Goal: Task Accomplishment & Management: Manage account settings

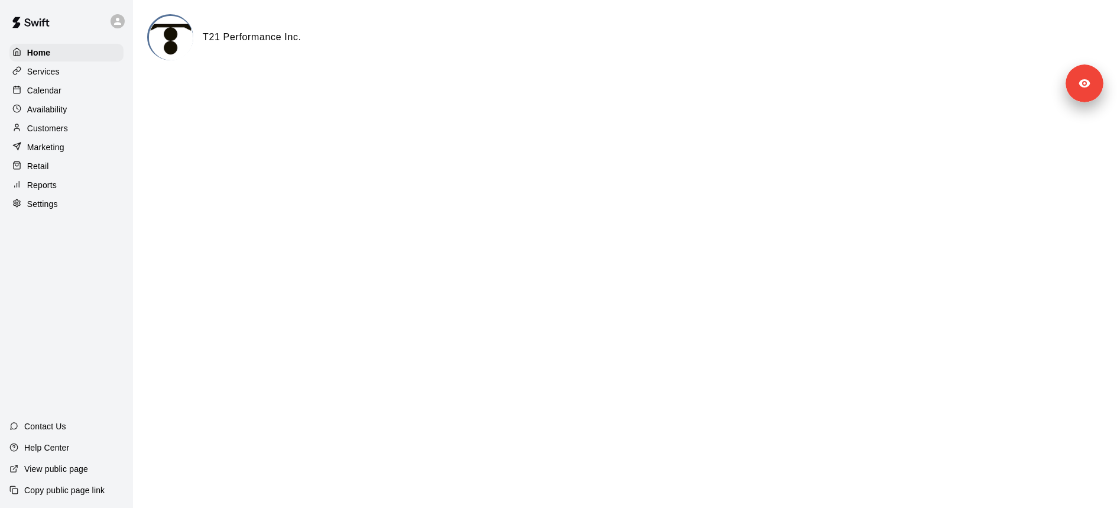
click at [49, 127] on p "Customers" at bounding box center [47, 128] width 41 height 12
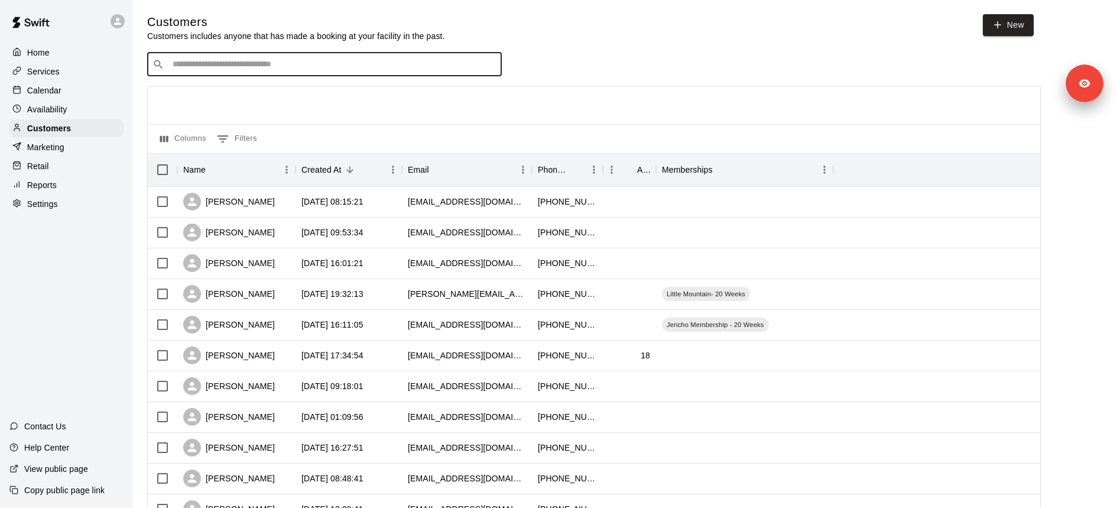
click at [190, 69] on input "Search customers by name or email" at bounding box center [332, 64] width 327 height 12
paste input "**********"
type input "**********"
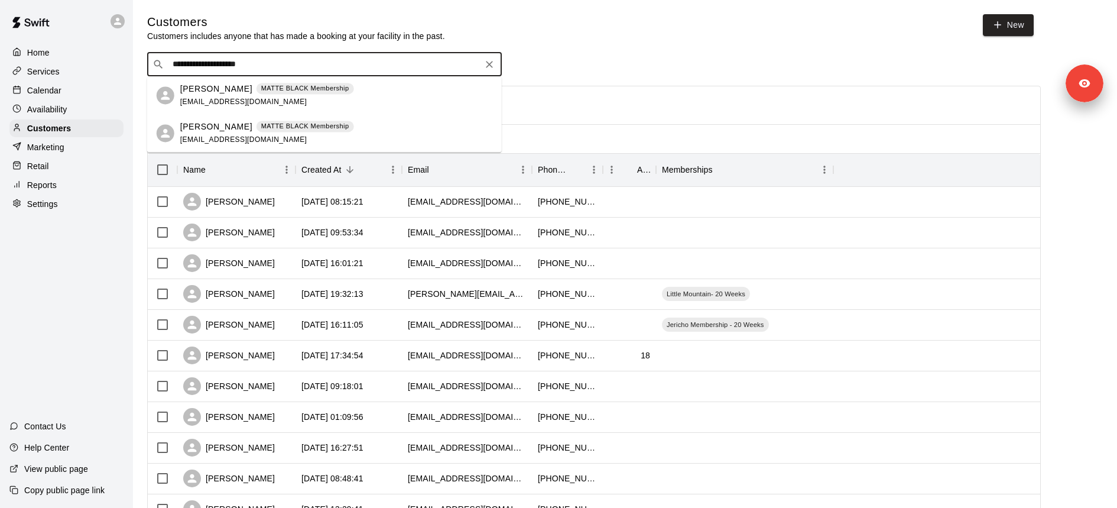
click at [271, 90] on p "MATTE BLACK Membership" at bounding box center [305, 88] width 88 height 10
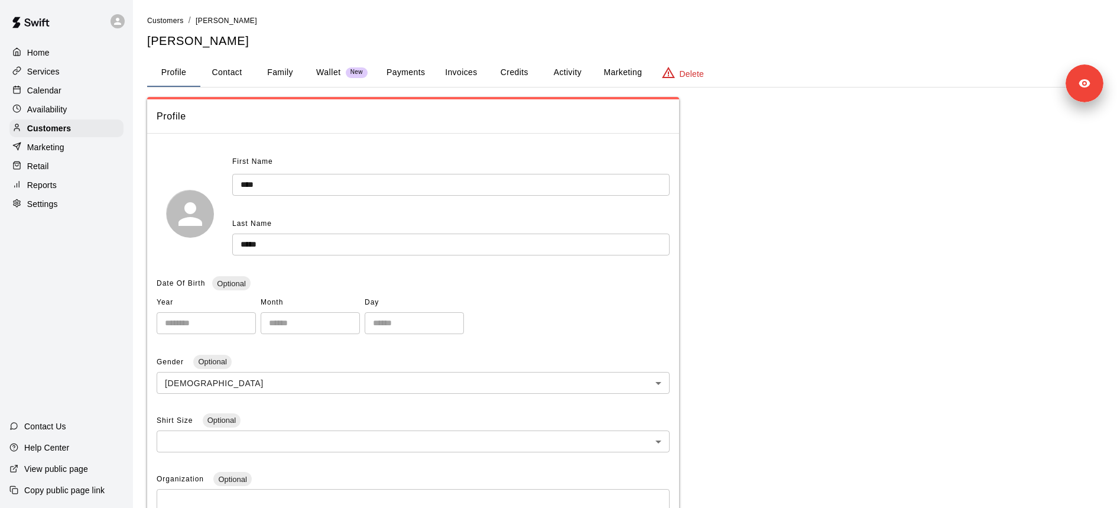
click at [474, 61] on button "Invoices" at bounding box center [460, 72] width 53 height 28
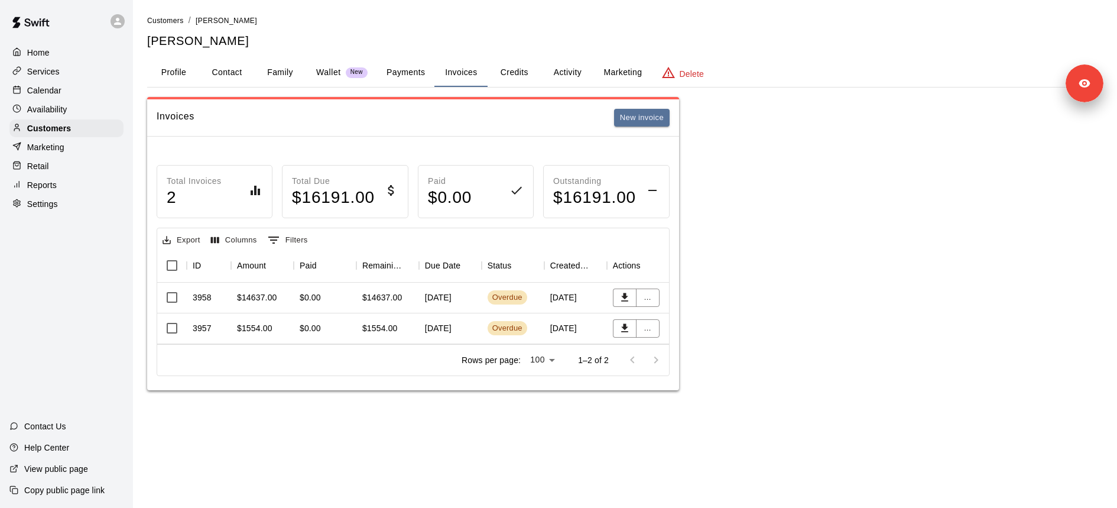
click at [297, 297] on div "$0.00" at bounding box center [325, 297] width 63 height 31
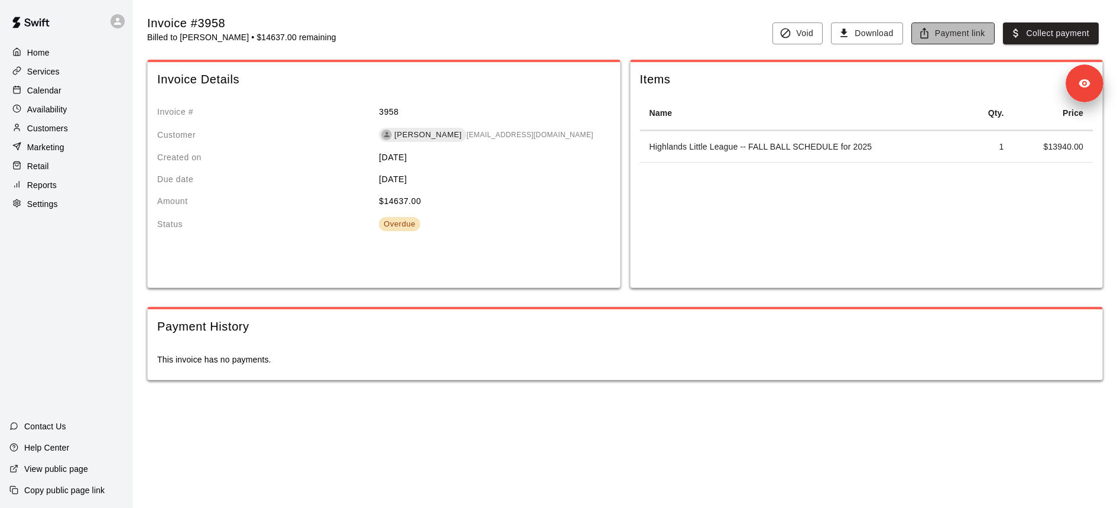
click at [951, 31] on button "Payment link" at bounding box center [952, 33] width 83 height 22
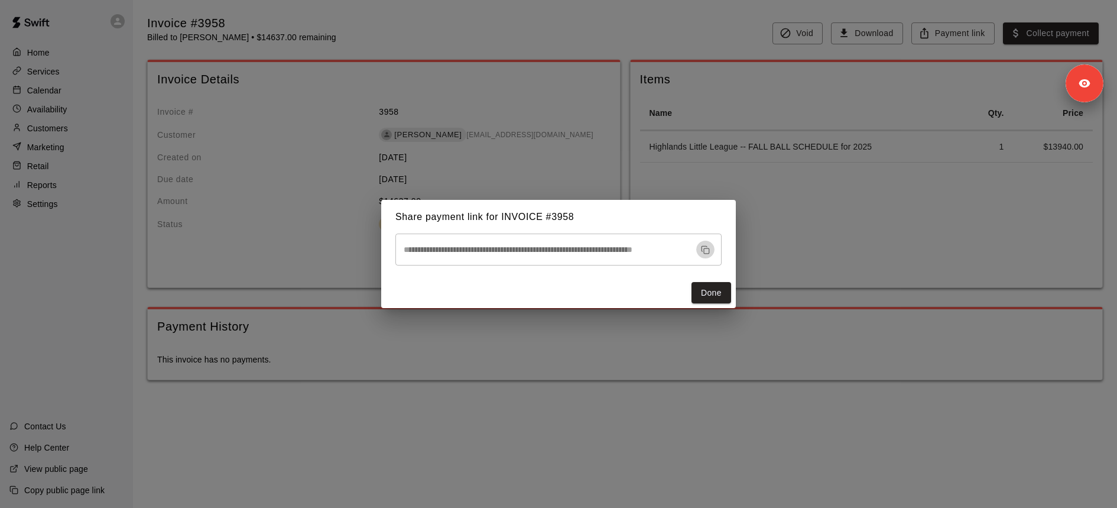
click at [706, 249] on icon "button" at bounding box center [705, 249] width 9 height 9
click at [723, 291] on button "Done" at bounding box center [711, 293] width 40 height 22
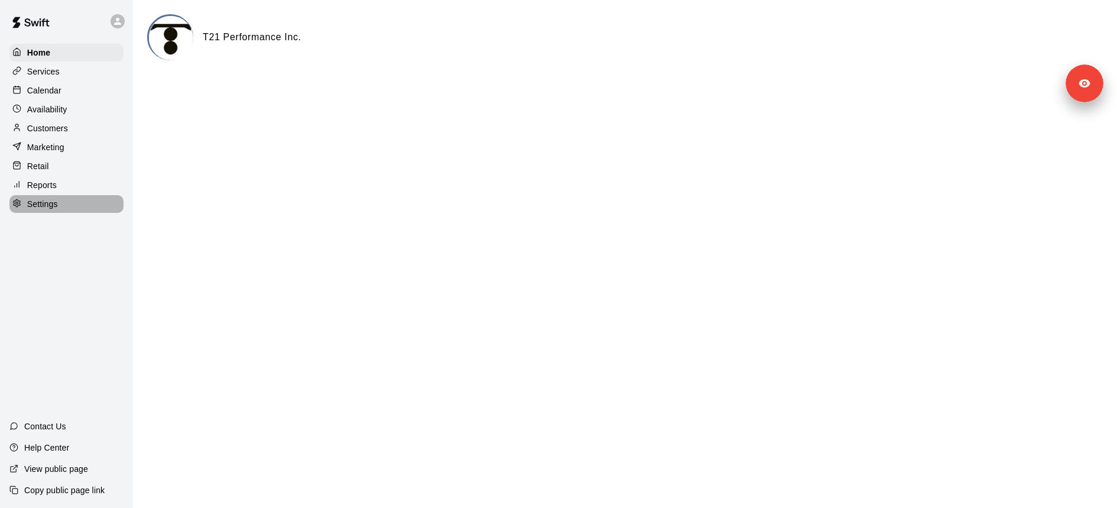
click at [71, 204] on div "Settings" at bounding box center [66, 204] width 114 height 18
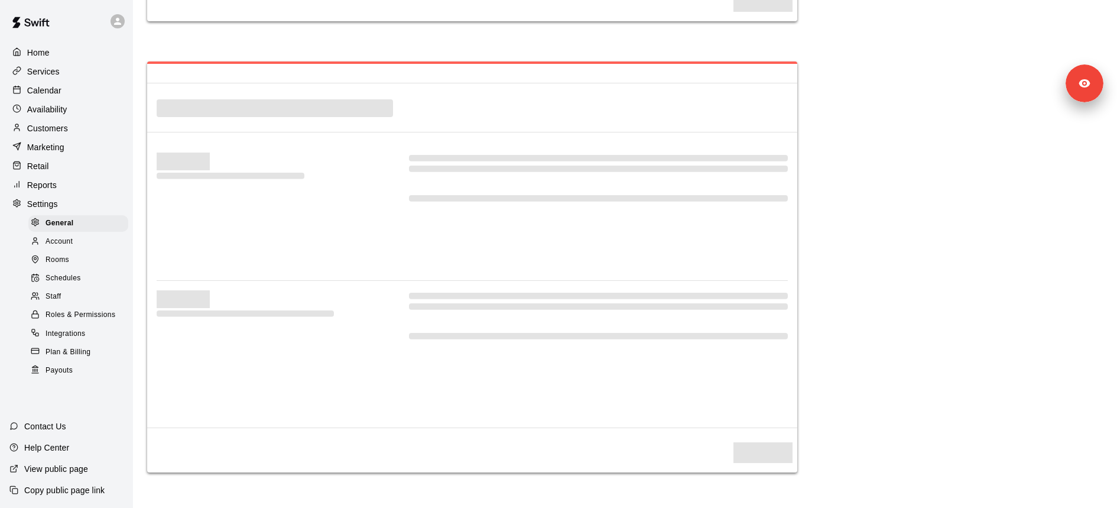
select select "**"
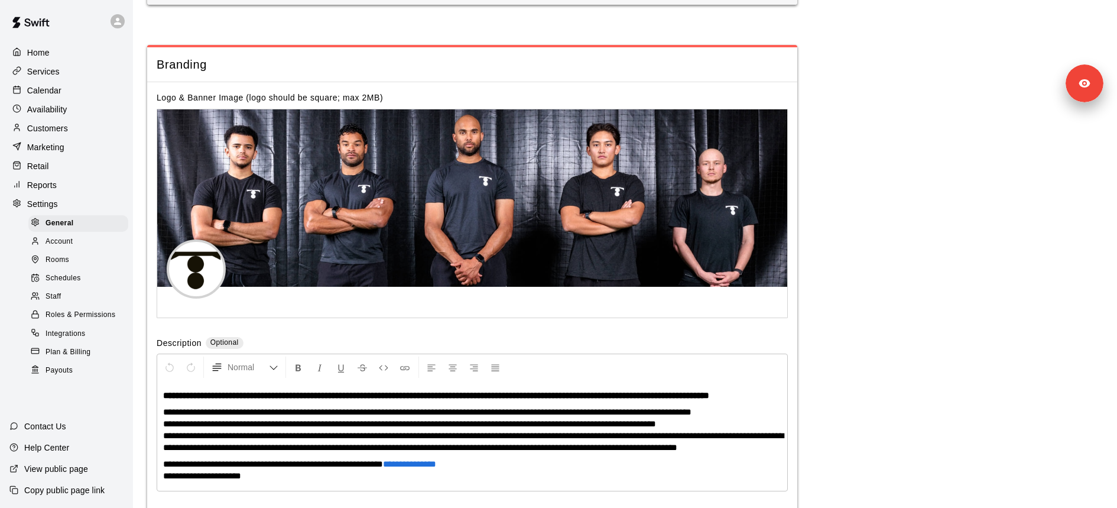
scroll to position [2596, 0]
click at [69, 291] on div "Staff" at bounding box center [78, 296] width 100 height 17
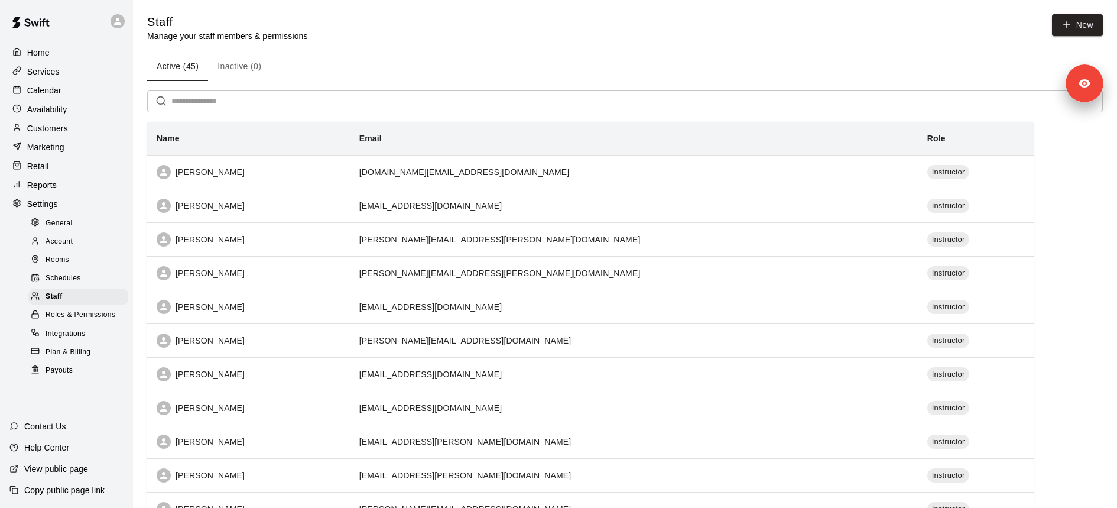
scroll to position [547, 0]
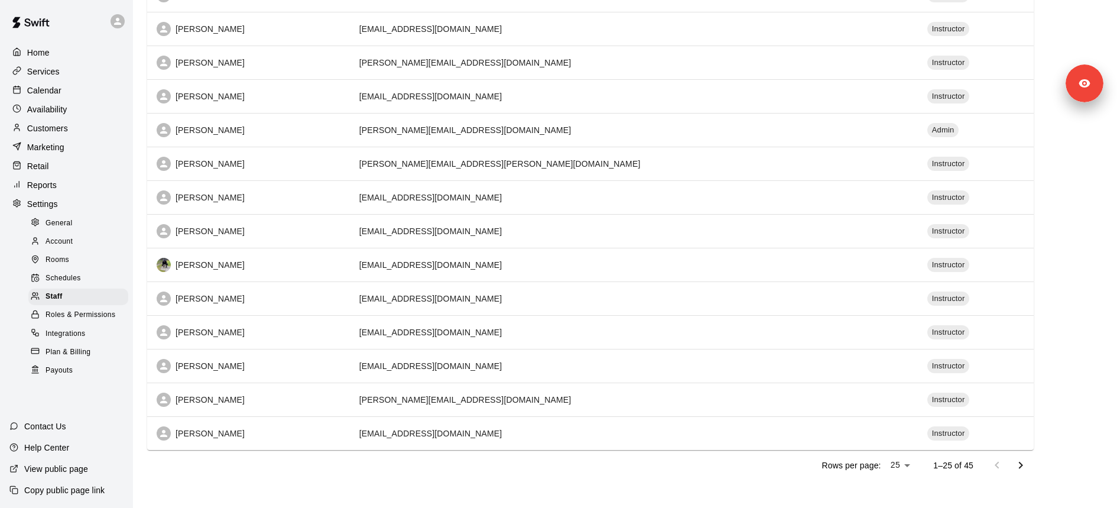
click at [1027, 460] on icon "Go to next page" at bounding box center [1020, 465] width 14 height 14
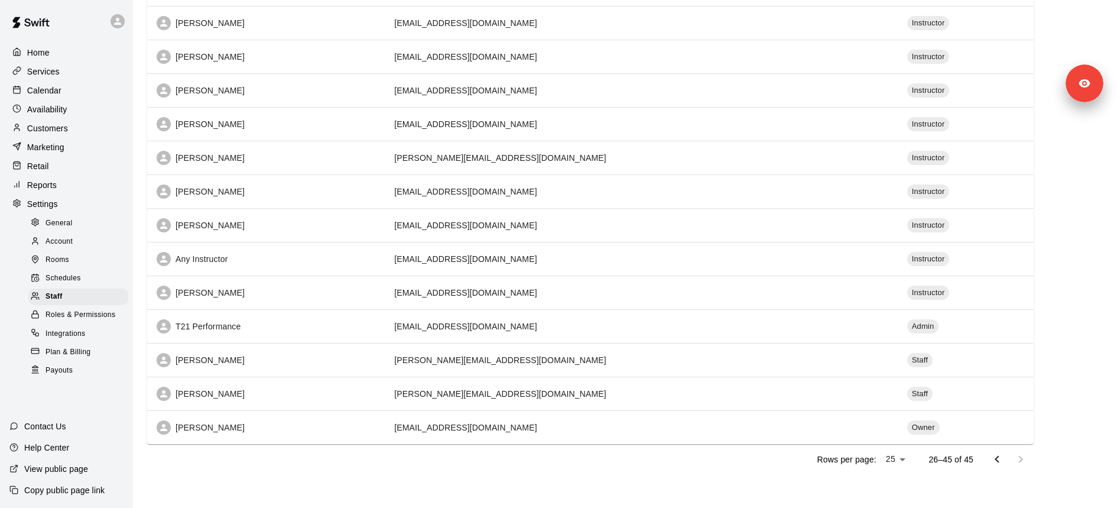
scroll to position [380, 0]
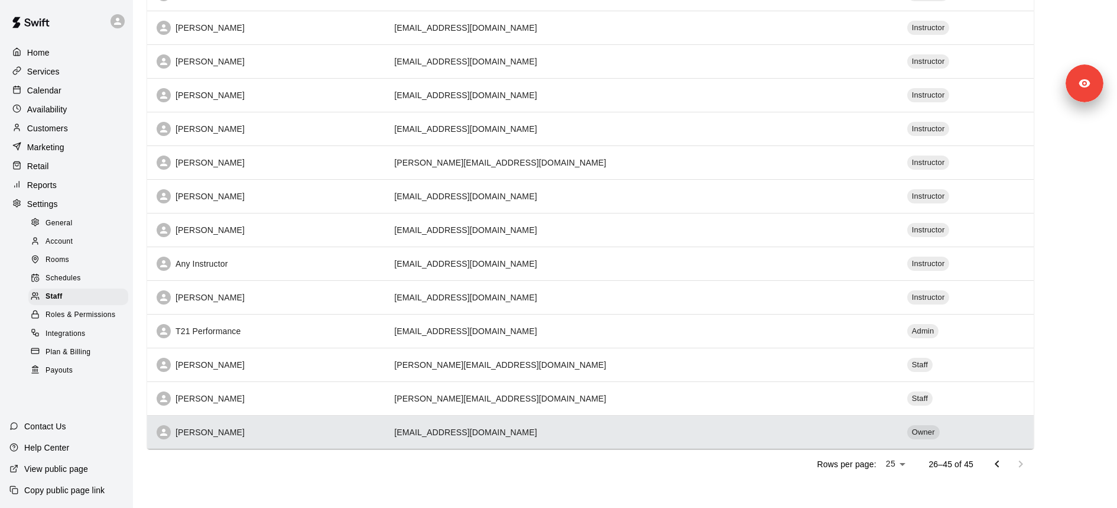
click at [618, 420] on td "webadmin@travail.co" at bounding box center [641, 432] width 512 height 34
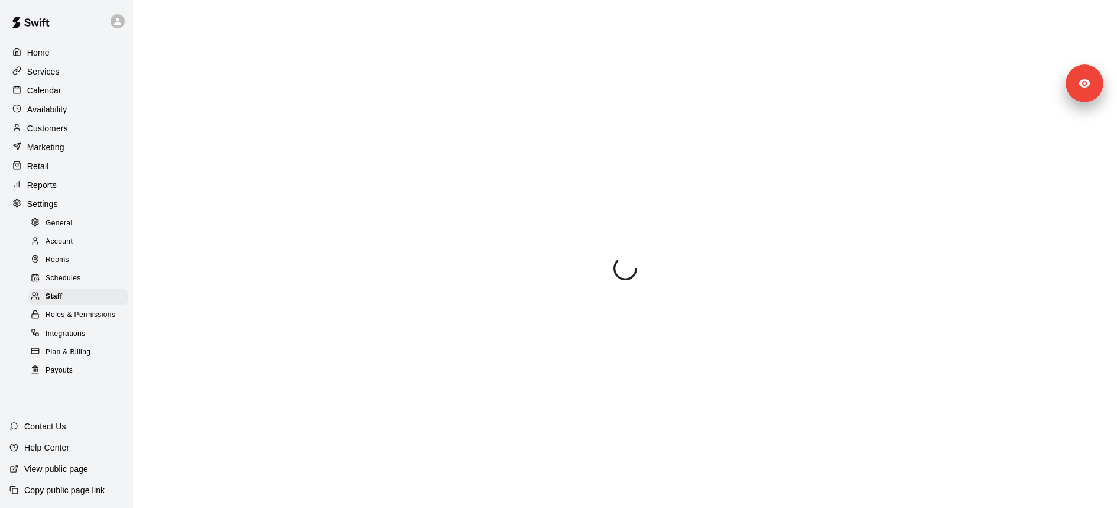
select select "**"
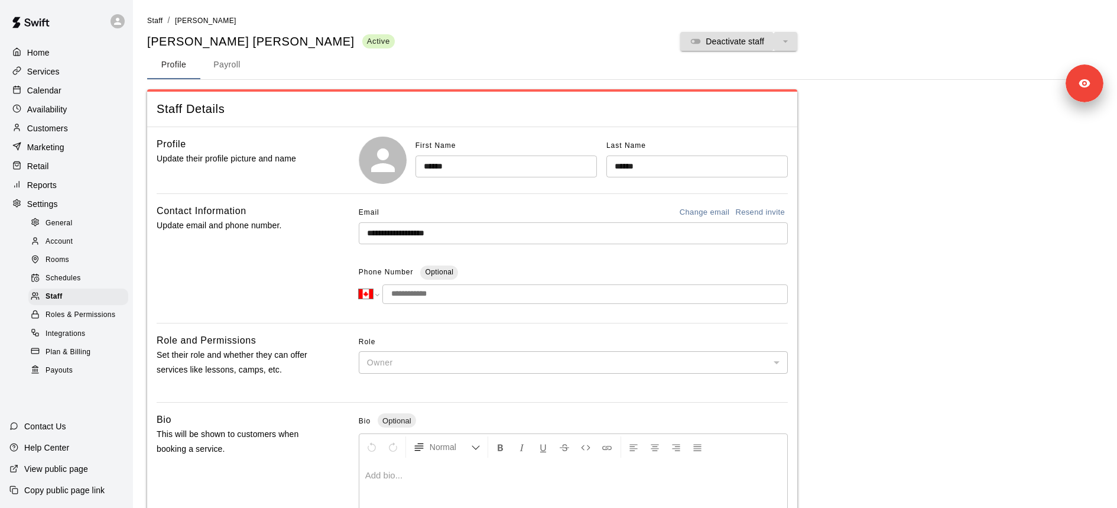
click at [447, 242] on input "**********" at bounding box center [573, 233] width 429 height 22
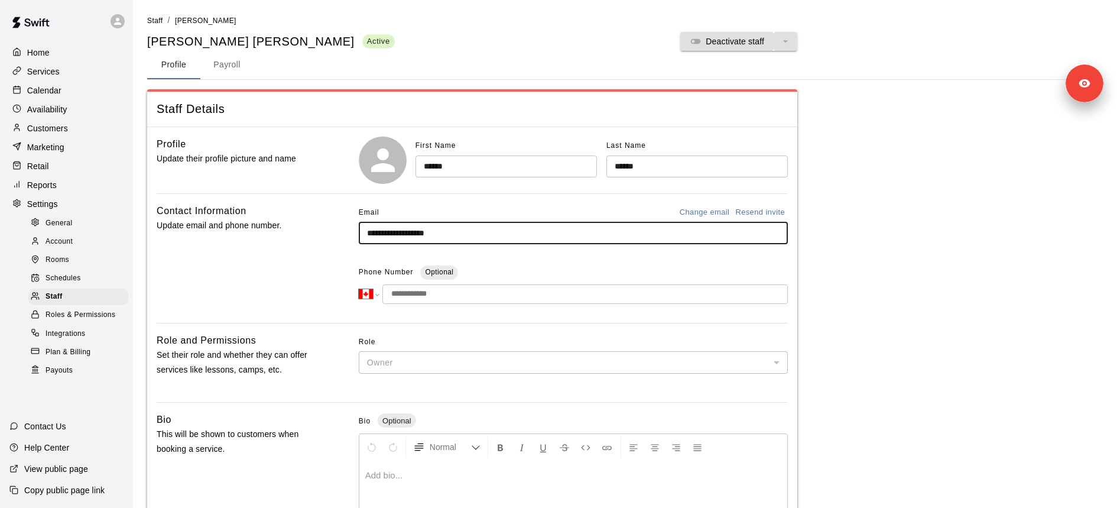
click at [447, 242] on input "**********" at bounding box center [573, 233] width 429 height 22
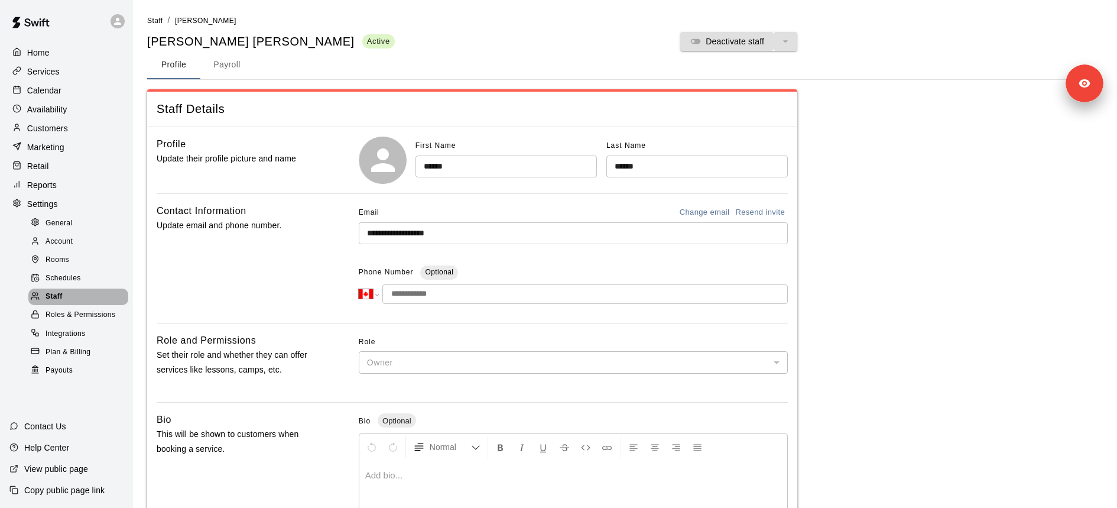
click at [81, 297] on div "Staff" at bounding box center [78, 296] width 100 height 17
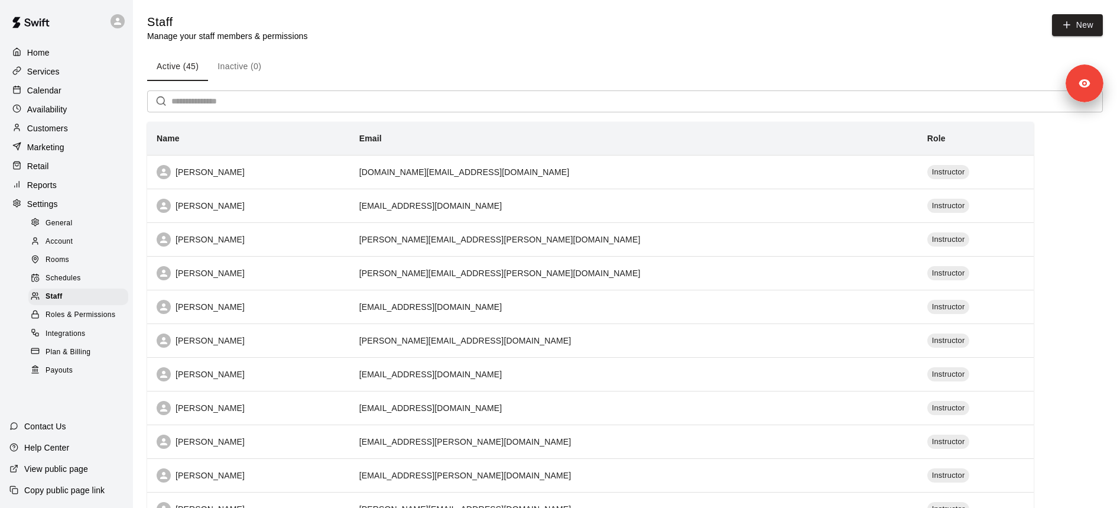
scroll to position [547, 0]
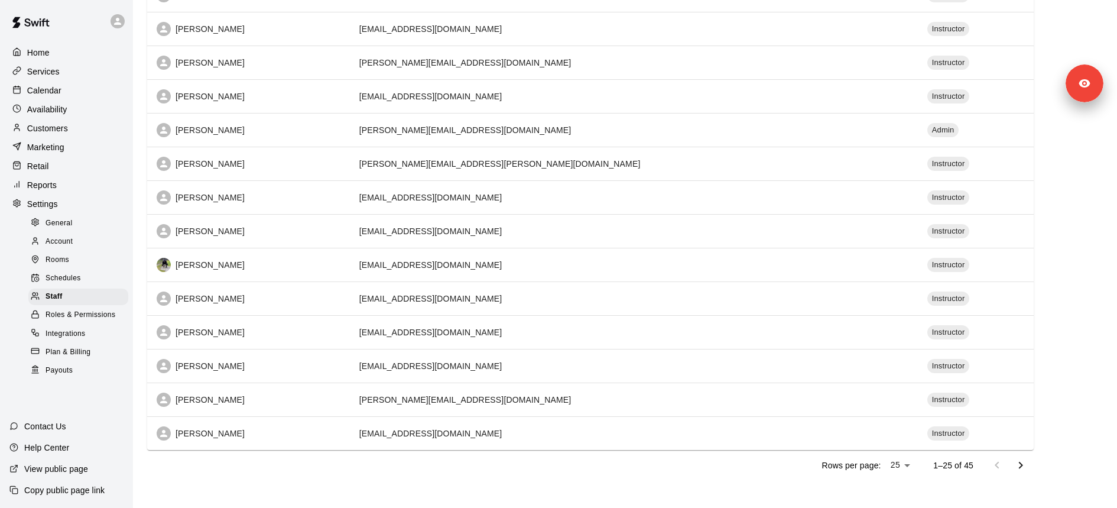
click at [1024, 458] on icon "Go to next page" at bounding box center [1020, 465] width 14 height 14
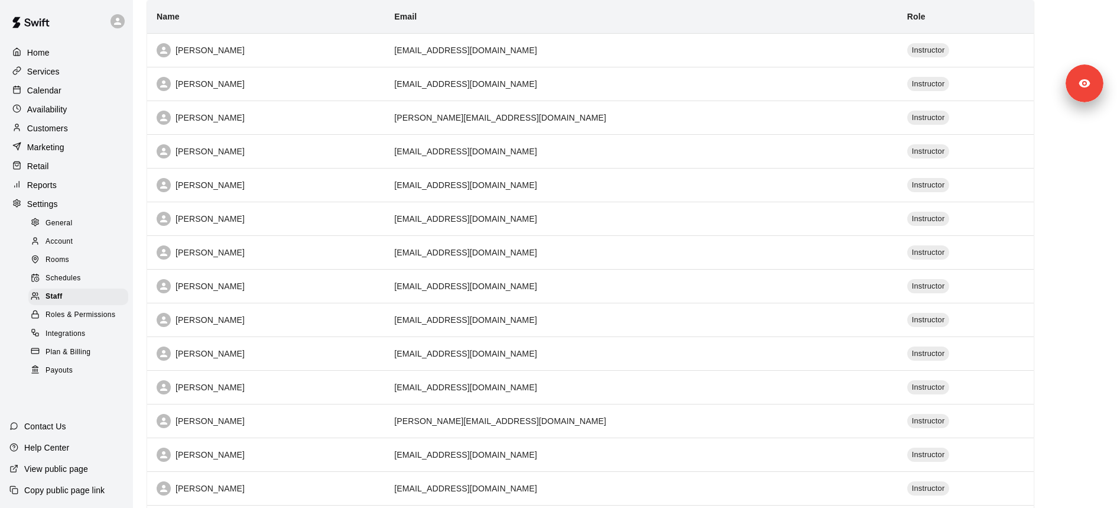
scroll to position [116, 0]
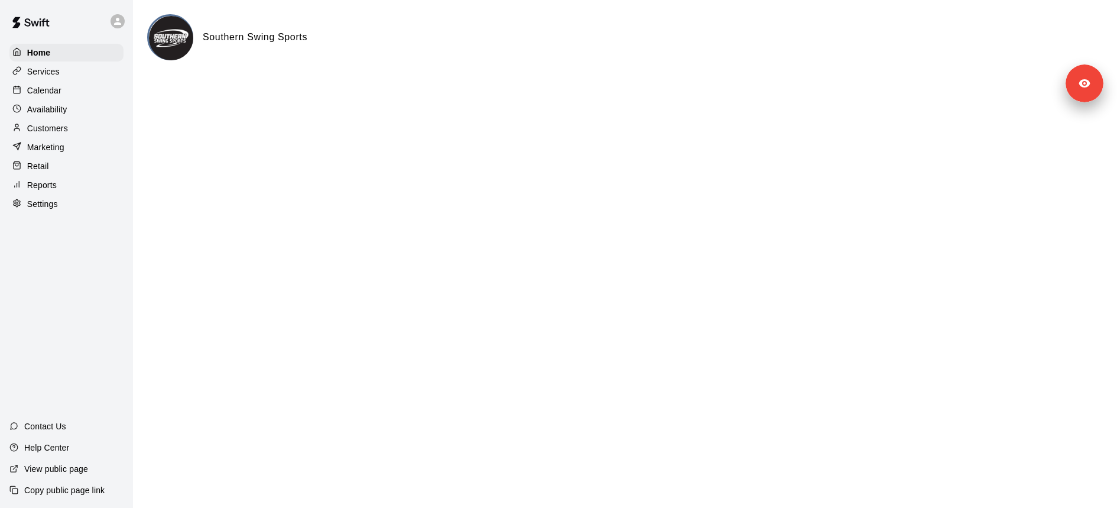
click at [72, 201] on div "Settings" at bounding box center [66, 204] width 114 height 18
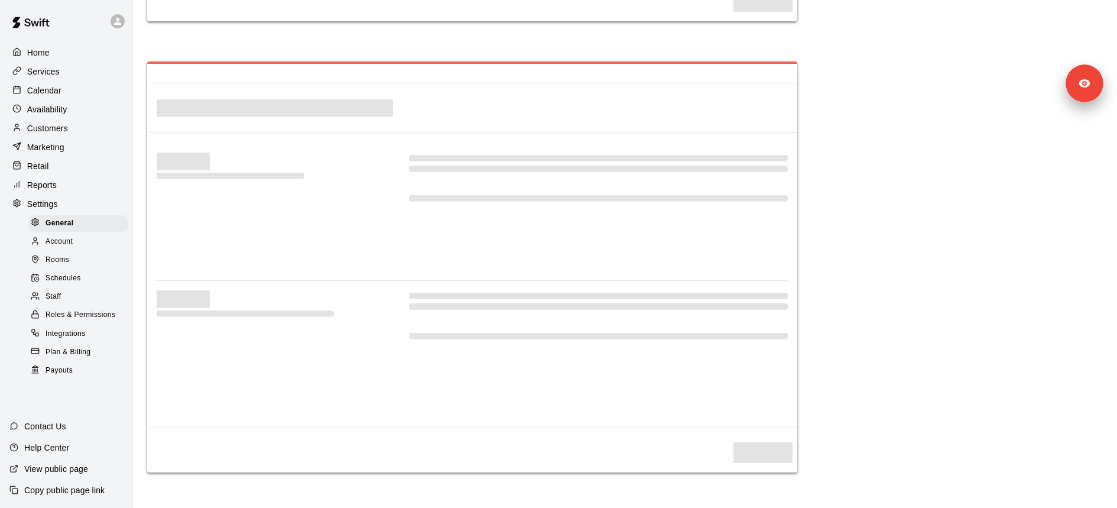
select select "**"
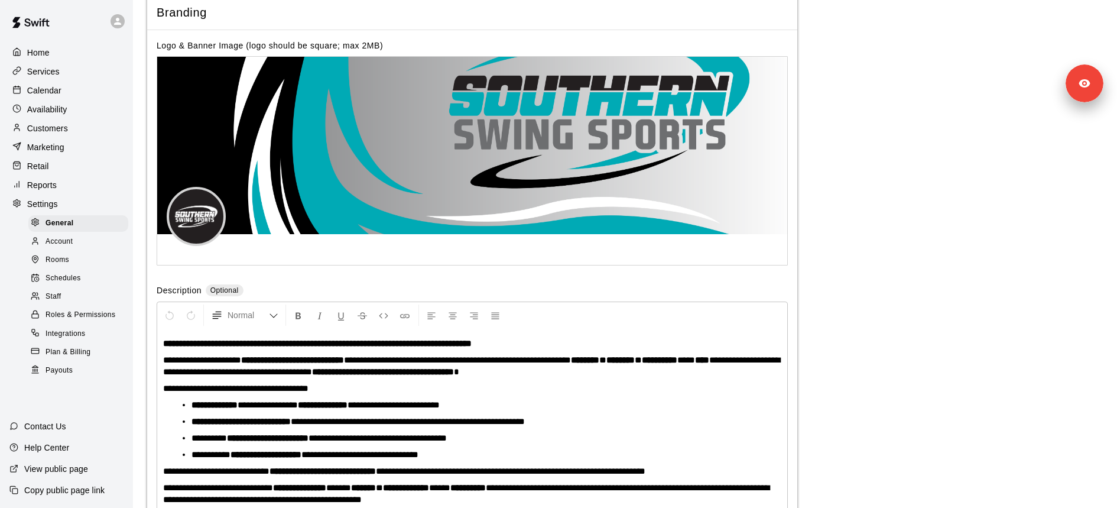
scroll to position [2580, 0]
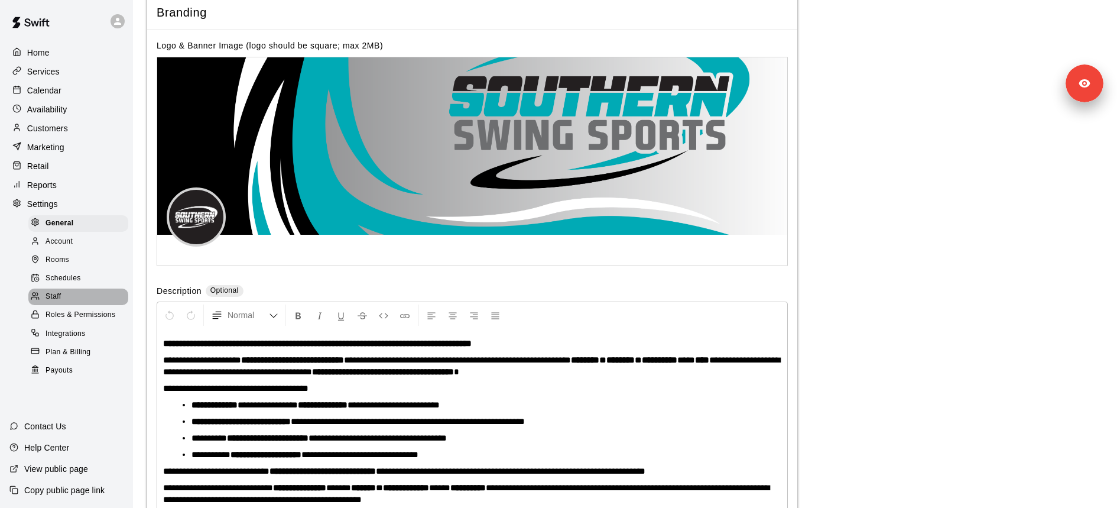
click at [53, 301] on span "Staff" at bounding box center [52, 297] width 15 height 12
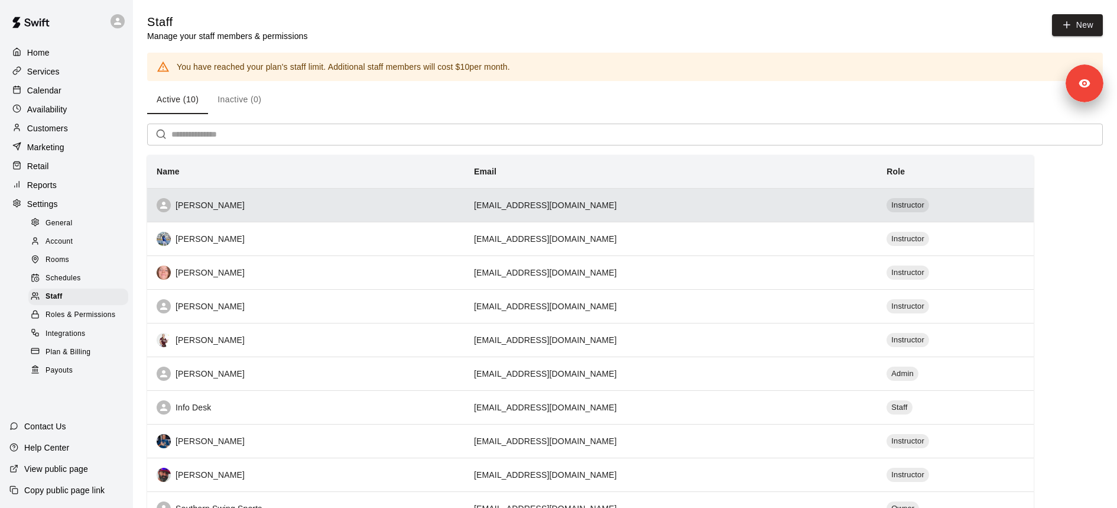
click at [221, 196] on th "Birgilito Santana" at bounding box center [305, 205] width 317 height 34
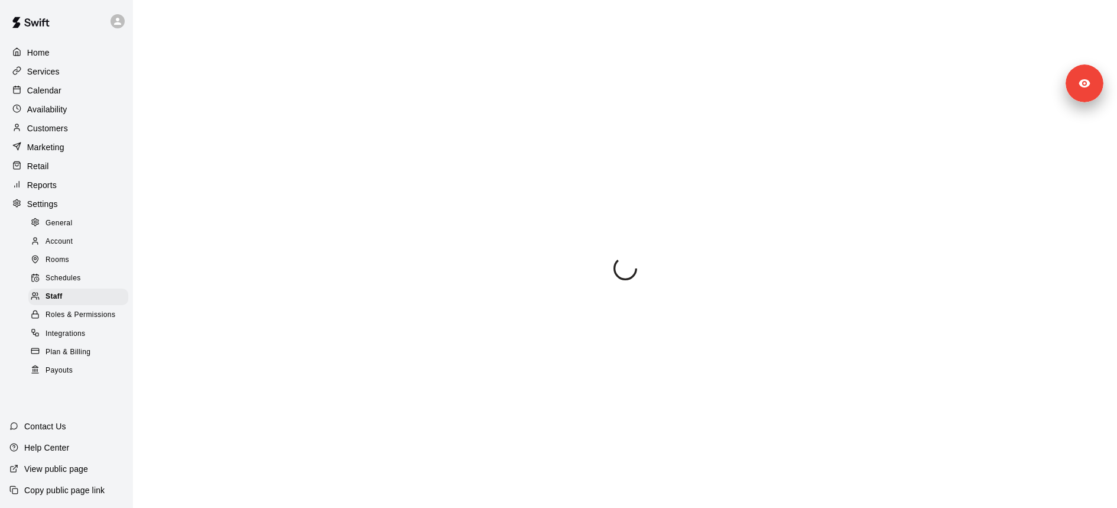
scroll to position [278, 0]
select select "**"
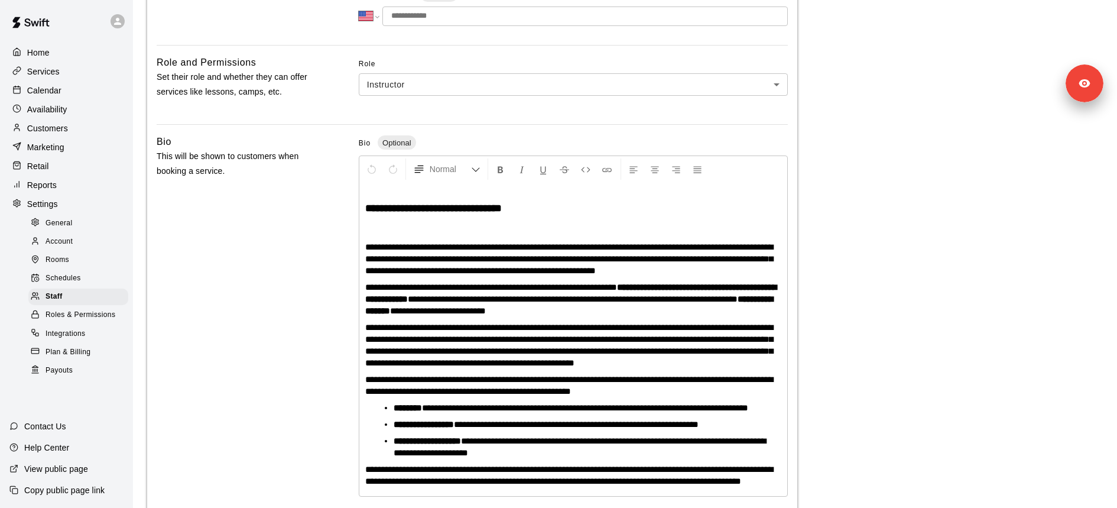
scroll to position [0, 0]
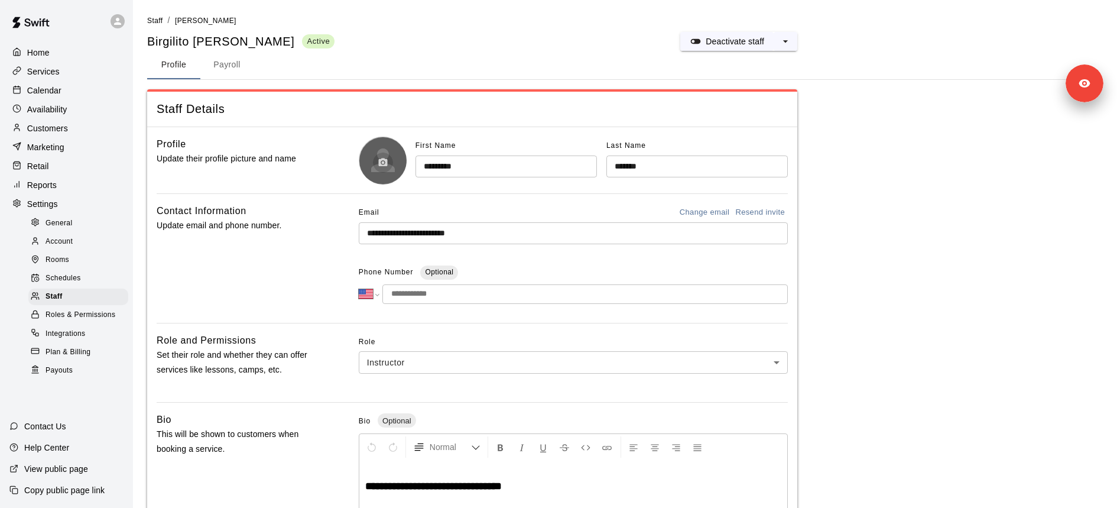
click at [392, 164] on div at bounding box center [382, 159] width 47 height 47
click at [384, 163] on icon "button" at bounding box center [383, 162] width 9 height 8
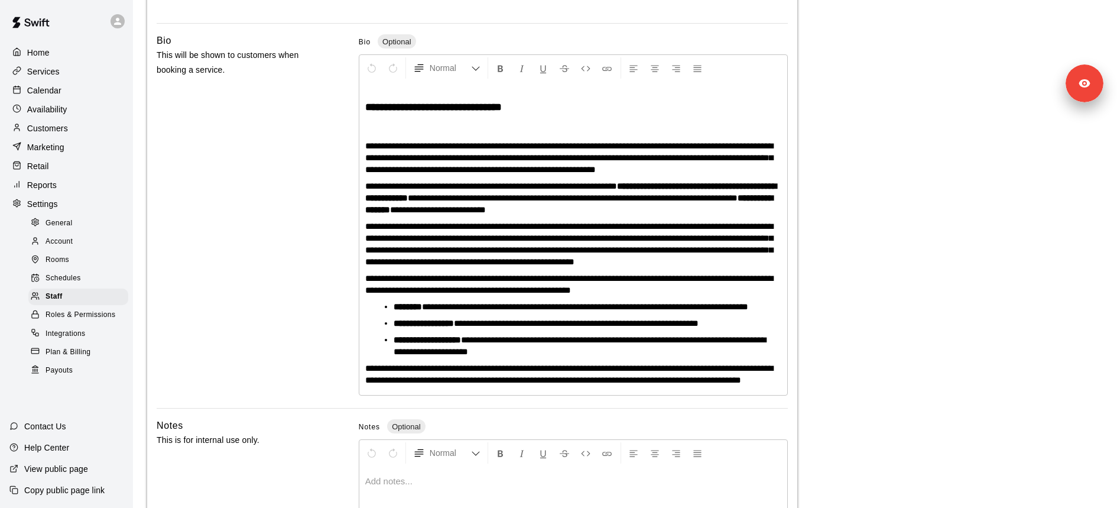
scroll to position [515, 0]
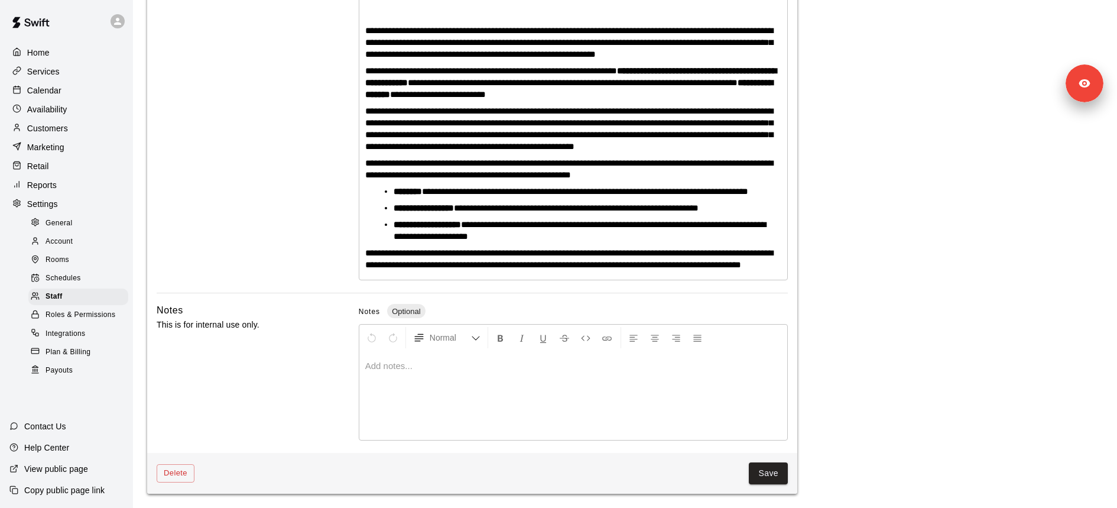
click at [770, 484] on div "Delete Save" at bounding box center [472, 473] width 650 height 41
click at [770, 477] on button "Save" at bounding box center [768, 473] width 39 height 22
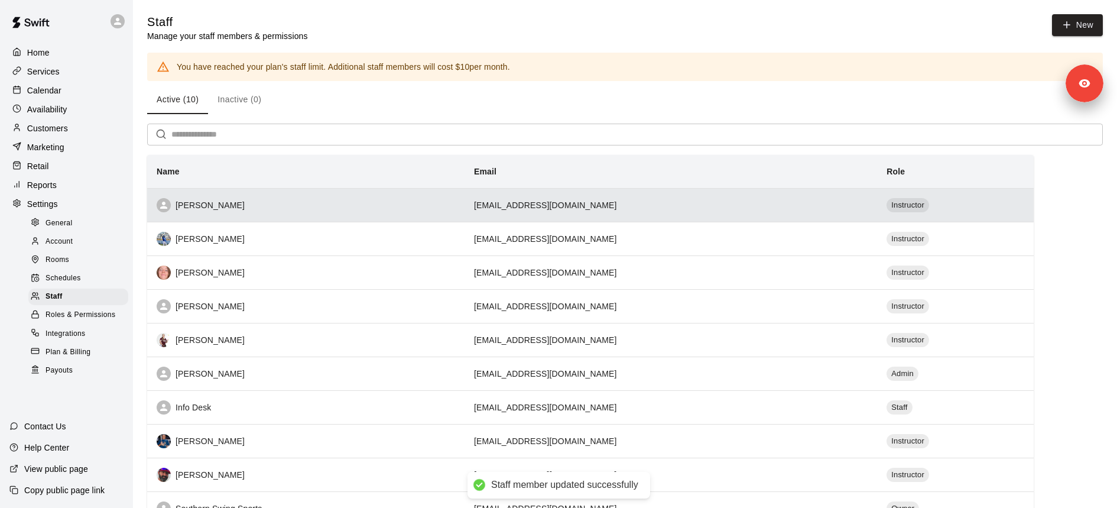
click at [233, 208] on div "Birgilito Santana" at bounding box center [306, 205] width 298 height 14
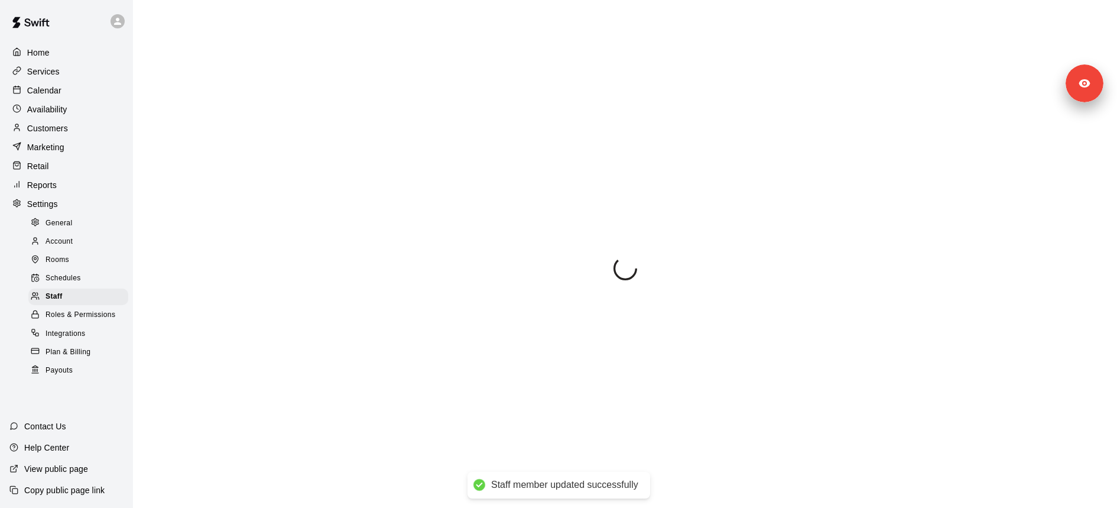
scroll to position [278, 0]
select select "**"
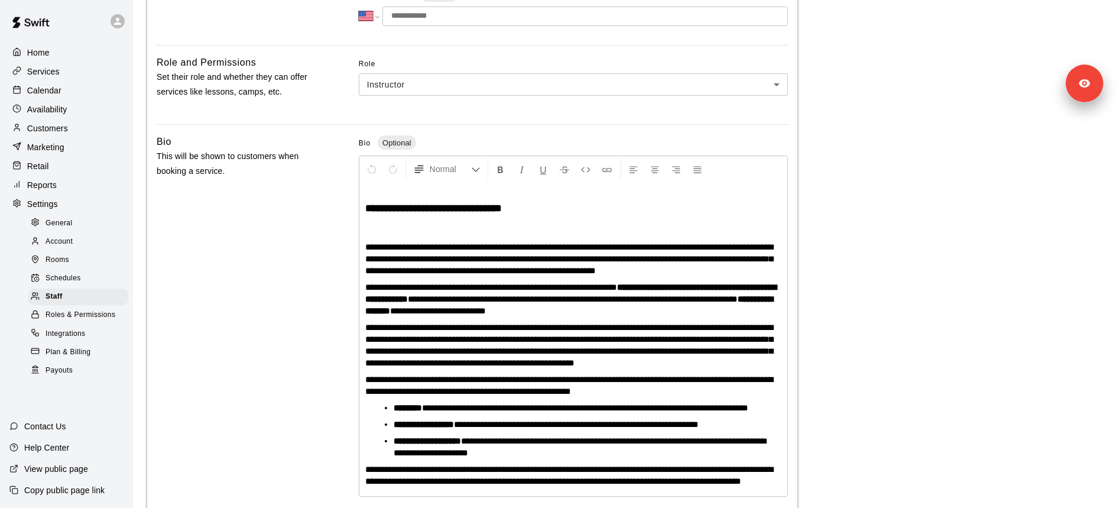
scroll to position [0, 0]
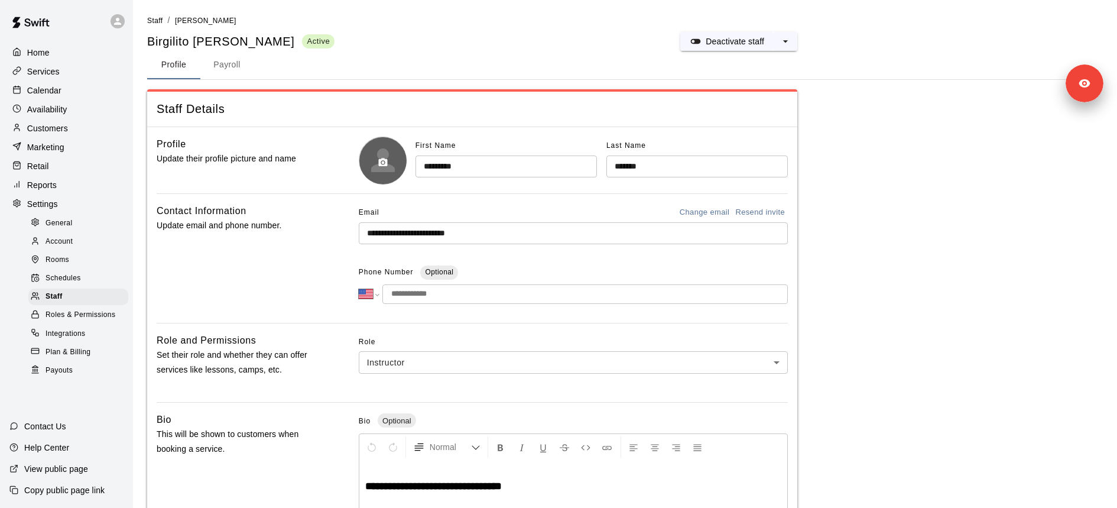
click at [379, 165] on icon "button" at bounding box center [383, 162] width 11 height 11
click at [402, 175] on div "First Name ********* ​ Last Name ******* ​" at bounding box center [573, 159] width 429 height 47
click at [92, 491] on p "Copy public page link" at bounding box center [64, 490] width 80 height 12
click at [57, 55] on div "Home" at bounding box center [66, 53] width 114 height 18
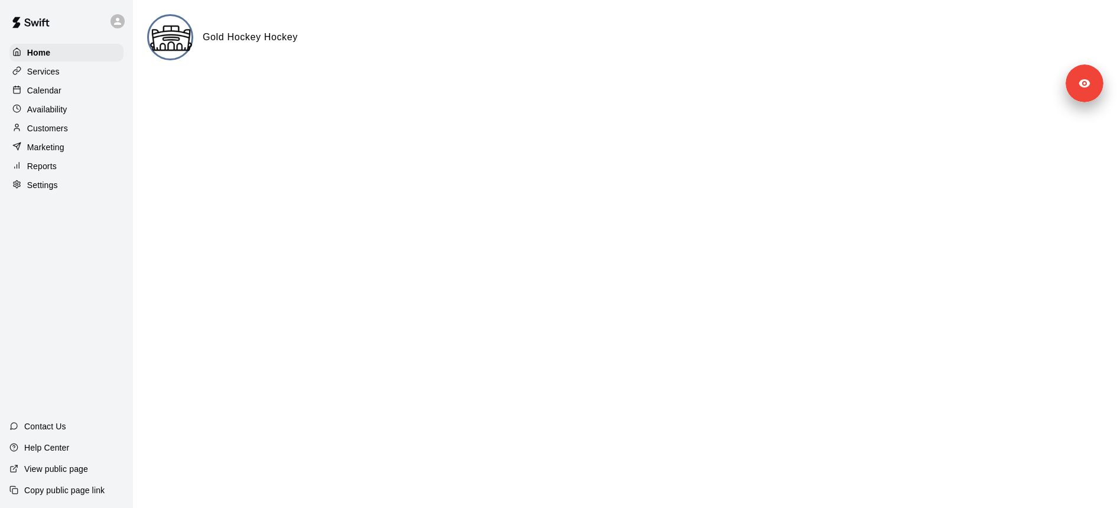
click at [100, 116] on div "Availability" at bounding box center [66, 109] width 114 height 18
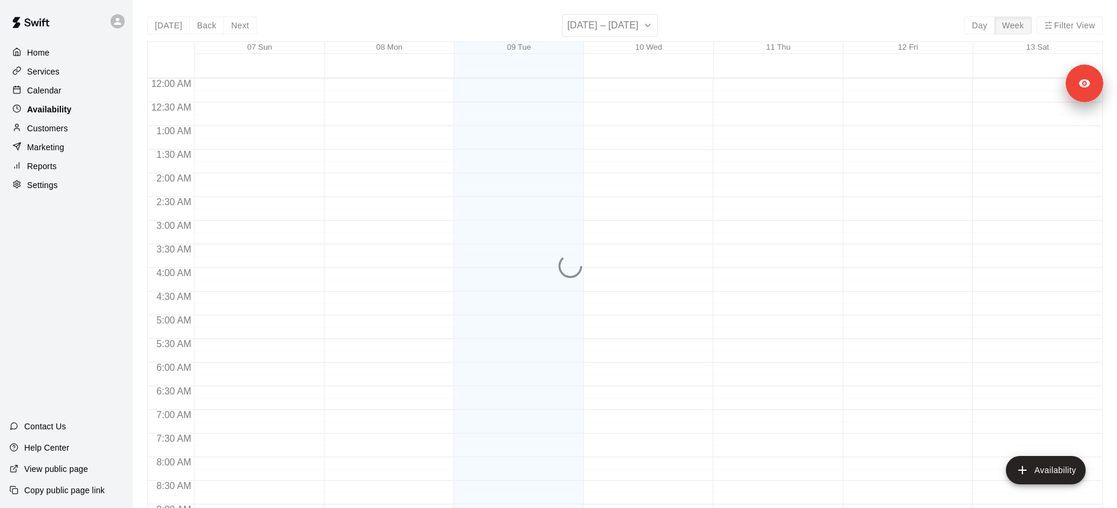
scroll to position [605, 0]
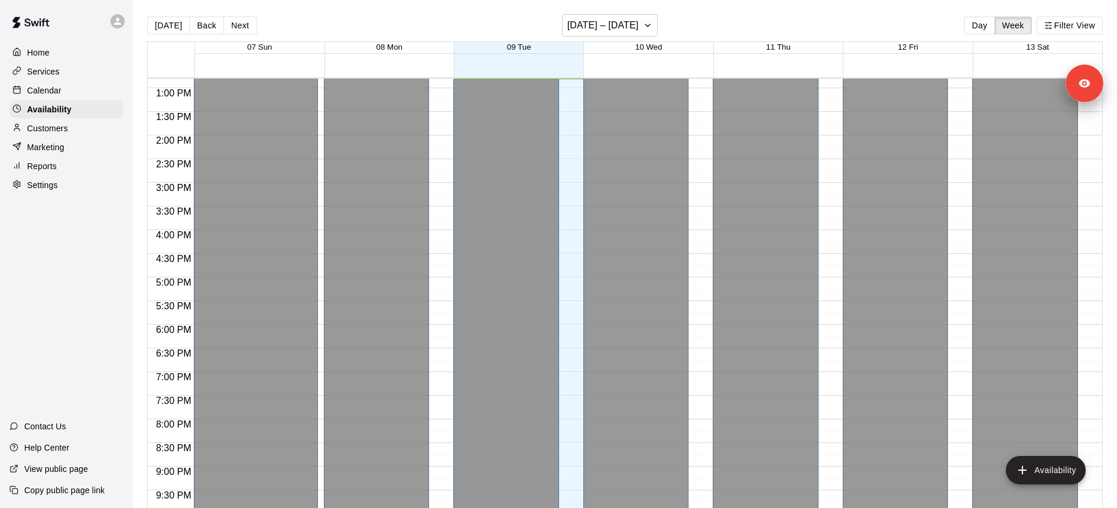
click at [94, 134] on div "Customers" at bounding box center [66, 128] width 114 height 18
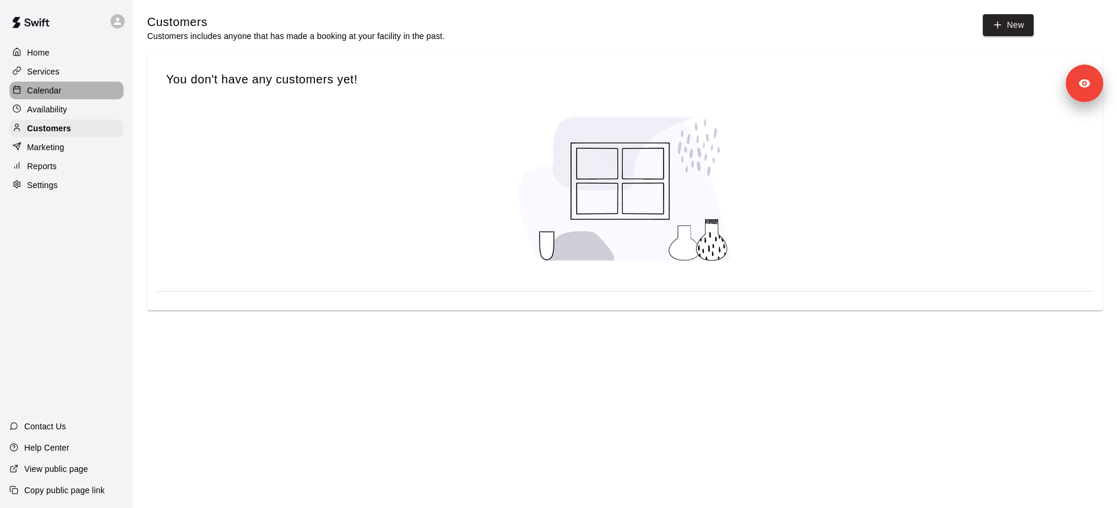
click at [97, 90] on div "Calendar" at bounding box center [66, 91] width 114 height 18
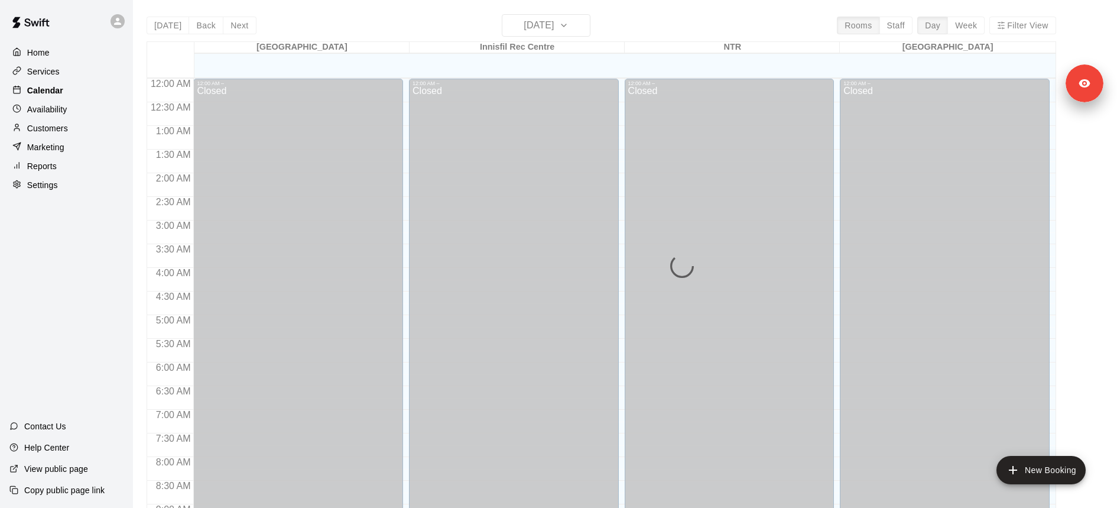
scroll to position [605, 0]
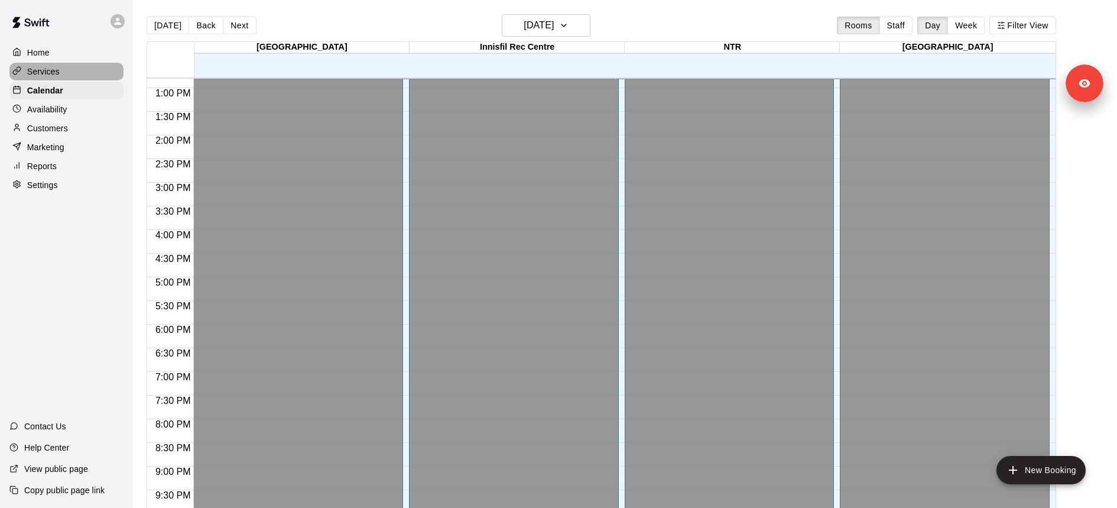
click at [93, 64] on div "Services" at bounding box center [66, 72] width 114 height 18
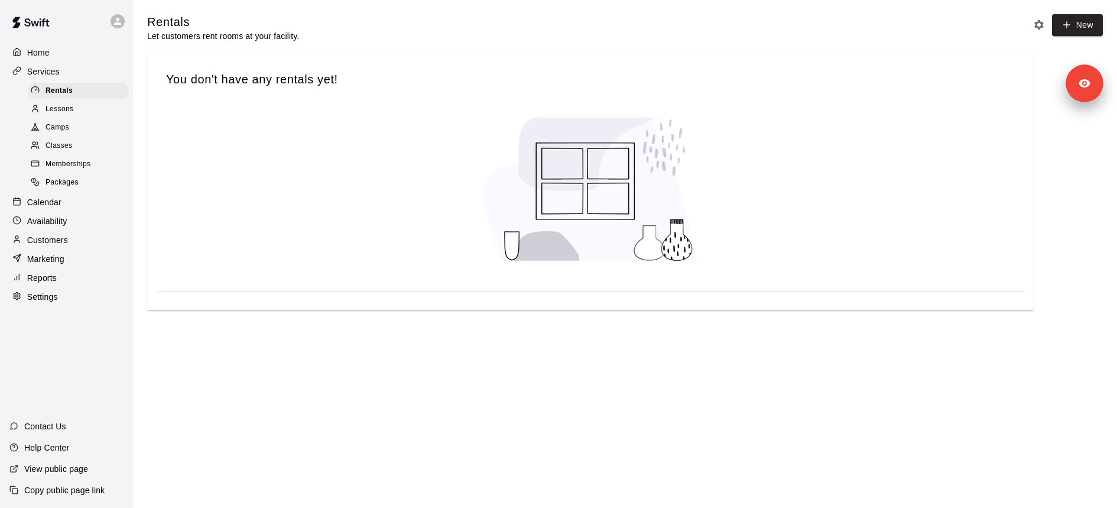
click at [57, 207] on div "Calendar" at bounding box center [66, 202] width 114 height 18
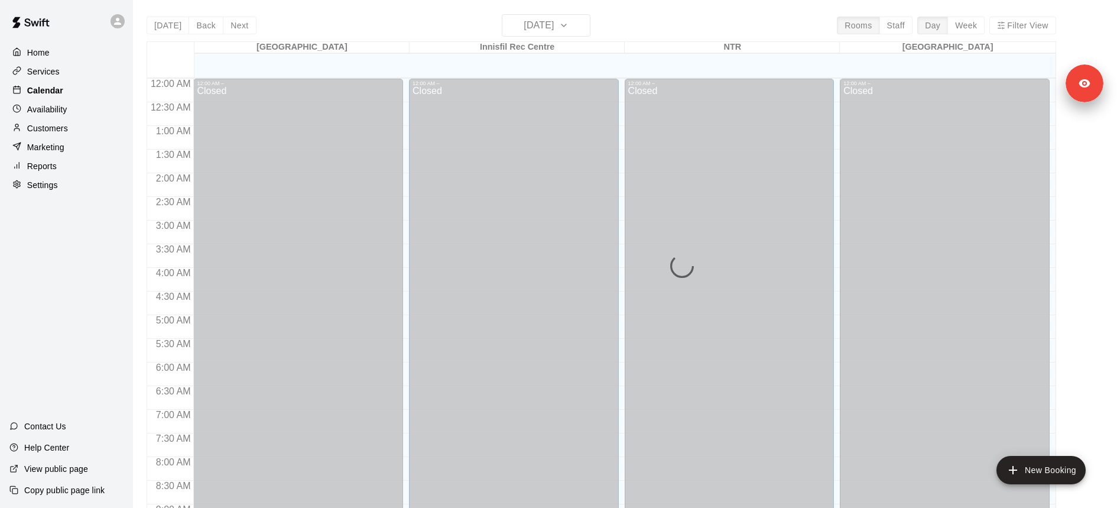
scroll to position [605, 0]
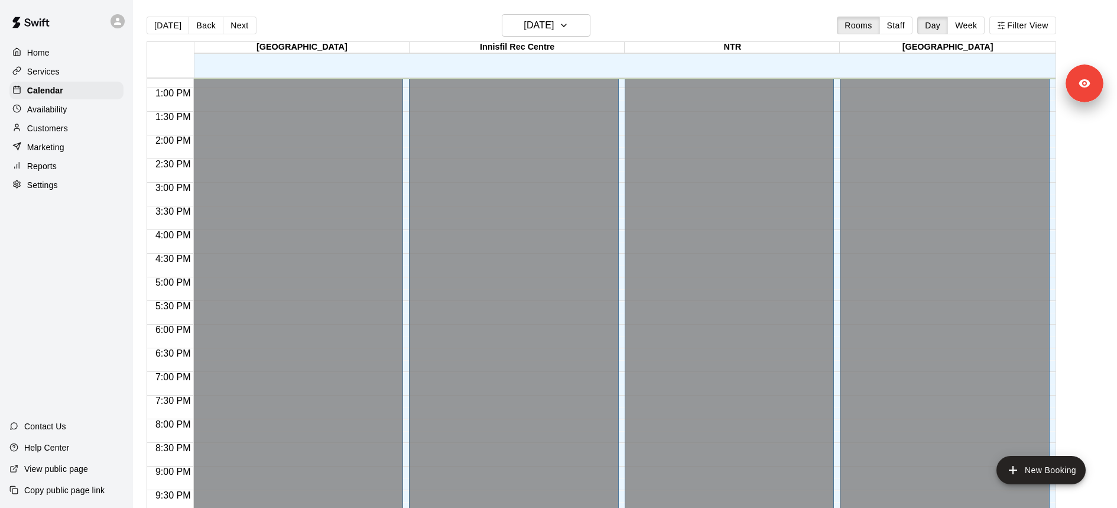
click at [64, 154] on div "Marketing" at bounding box center [66, 147] width 114 height 18
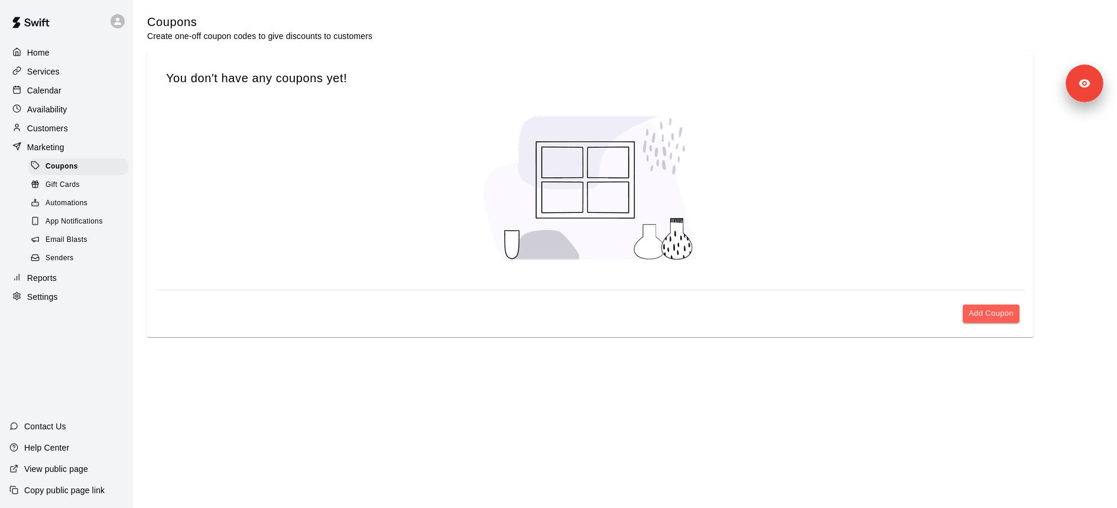
click at [67, 133] on p "Customers" at bounding box center [47, 128] width 41 height 12
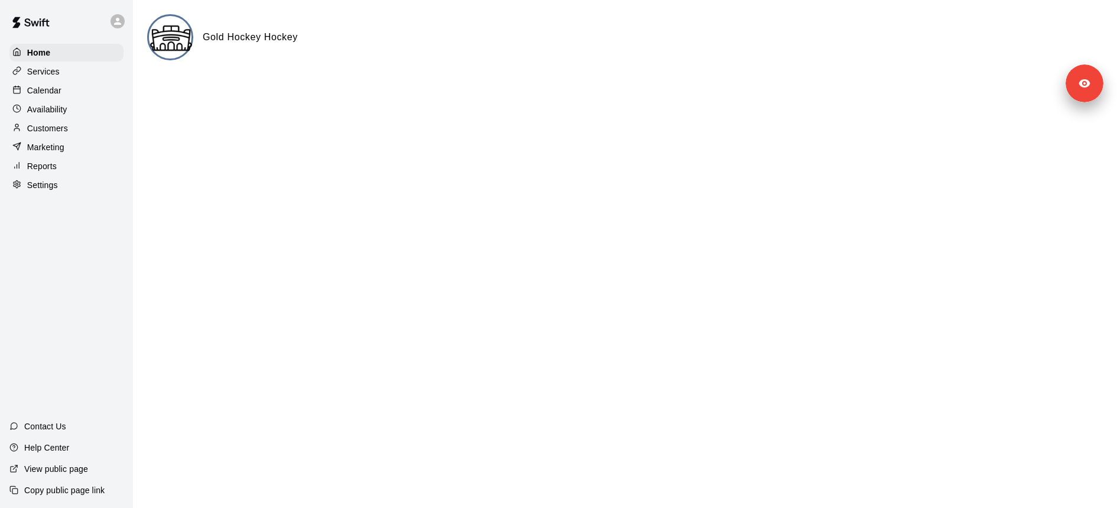
click at [78, 188] on div "Settings" at bounding box center [66, 185] width 114 height 18
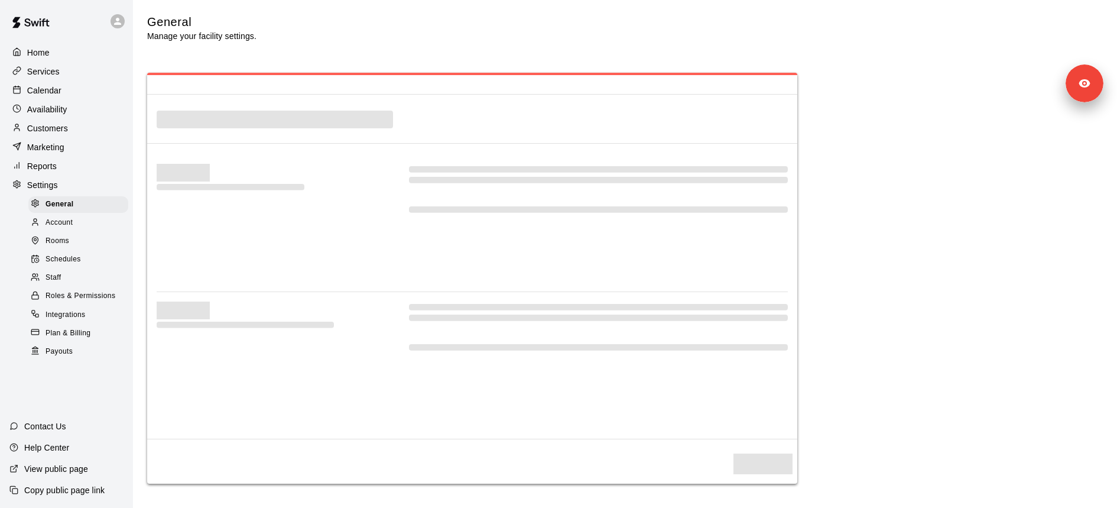
select select "**"
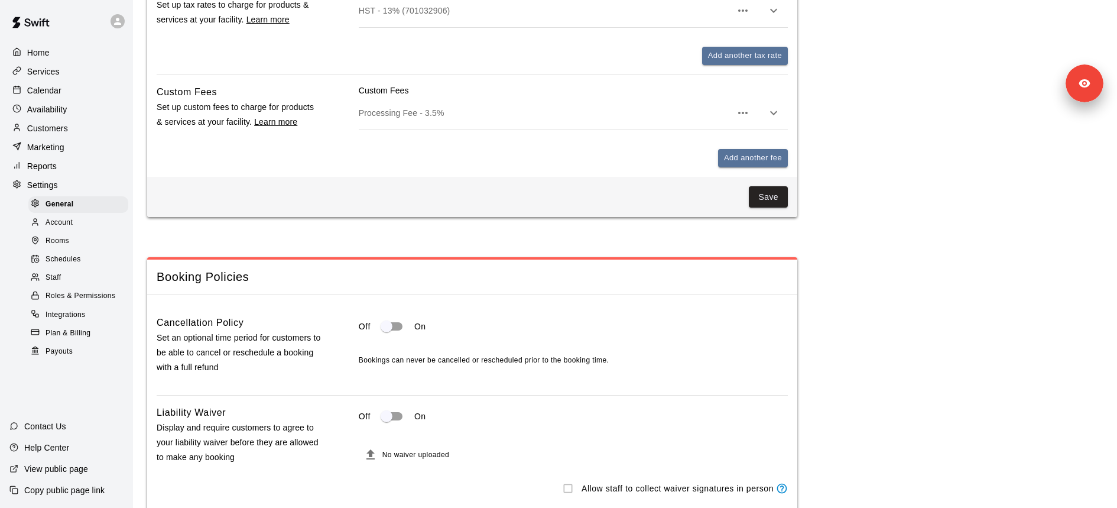
scroll to position [931, 0]
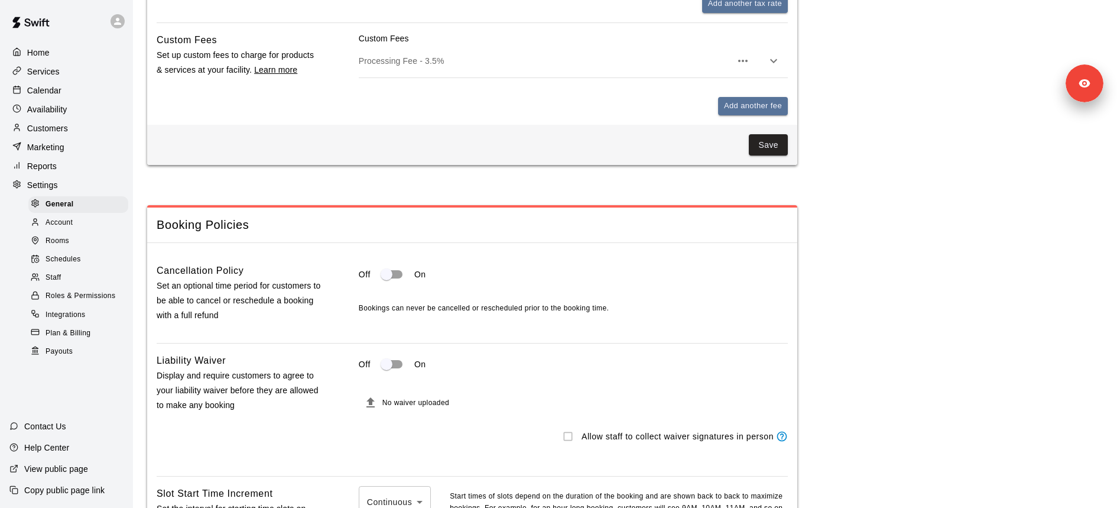
click at [61, 498] on div "Copy public page link" at bounding box center [66, 489] width 133 height 21
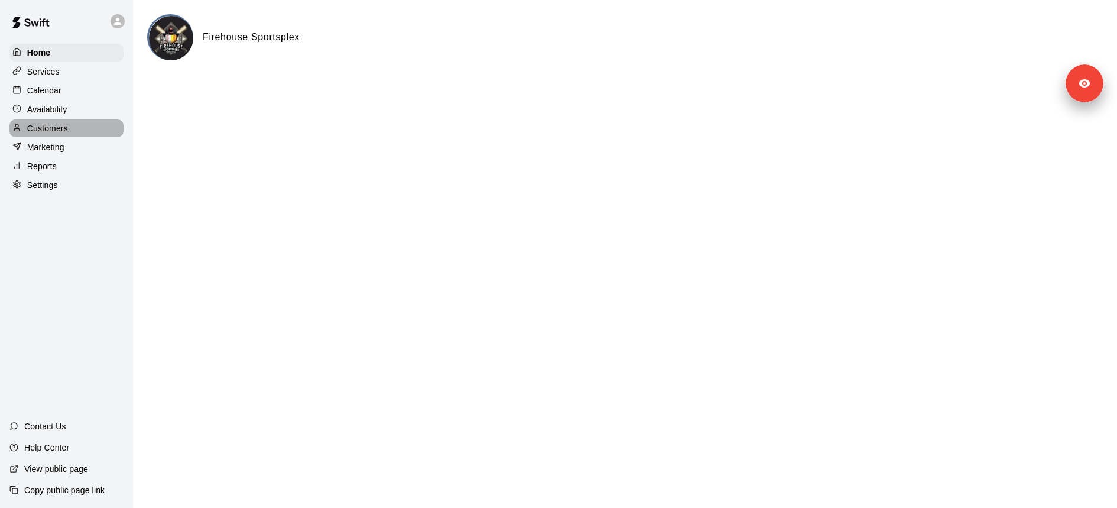
click at [73, 131] on div "Customers" at bounding box center [66, 128] width 114 height 18
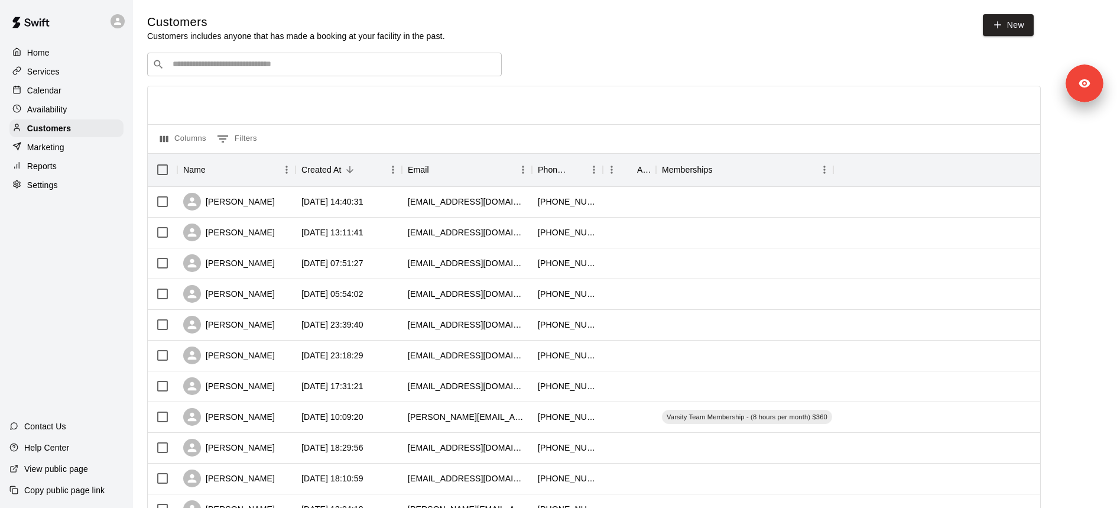
click at [271, 61] on input "Search customers by name or email" at bounding box center [332, 64] width 327 height 12
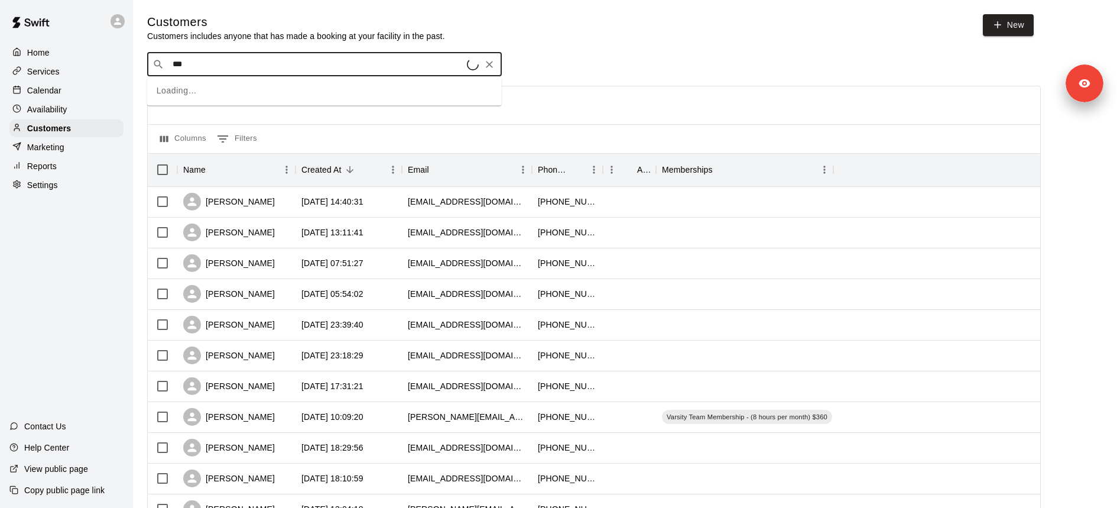
type input "****"
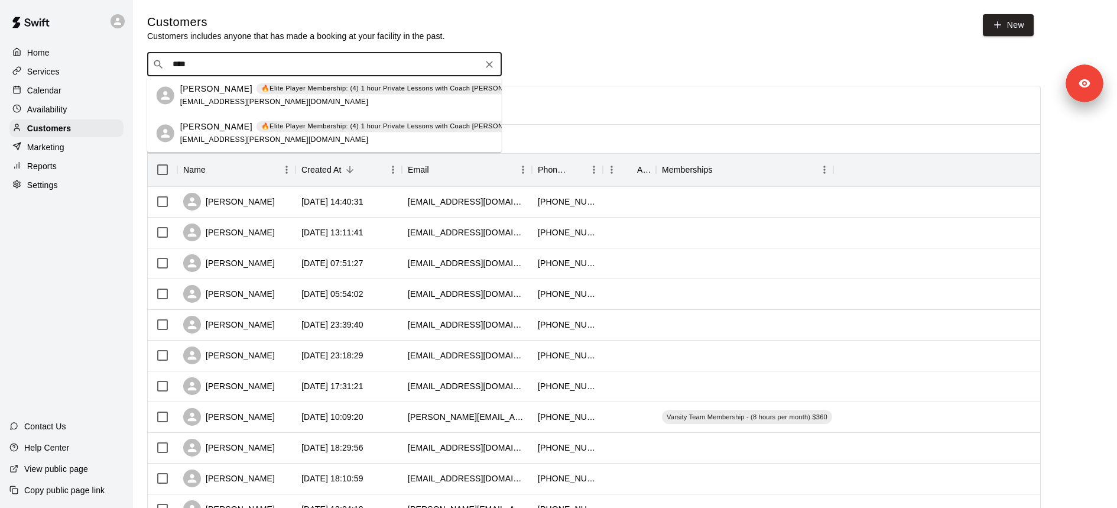
click at [262, 95] on div "[PERSON_NAME] 🔥Elite Player Membership: (4) 1 hour Private Lessons with Coach […" at bounding box center [379, 95] width 398 height 25
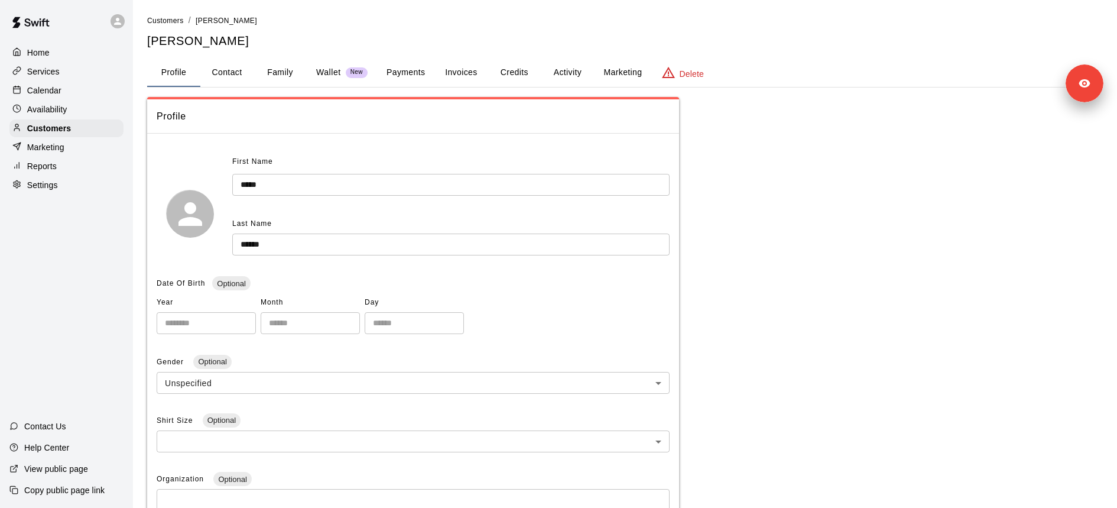
click at [503, 76] on button "Credits" at bounding box center [513, 72] width 53 height 28
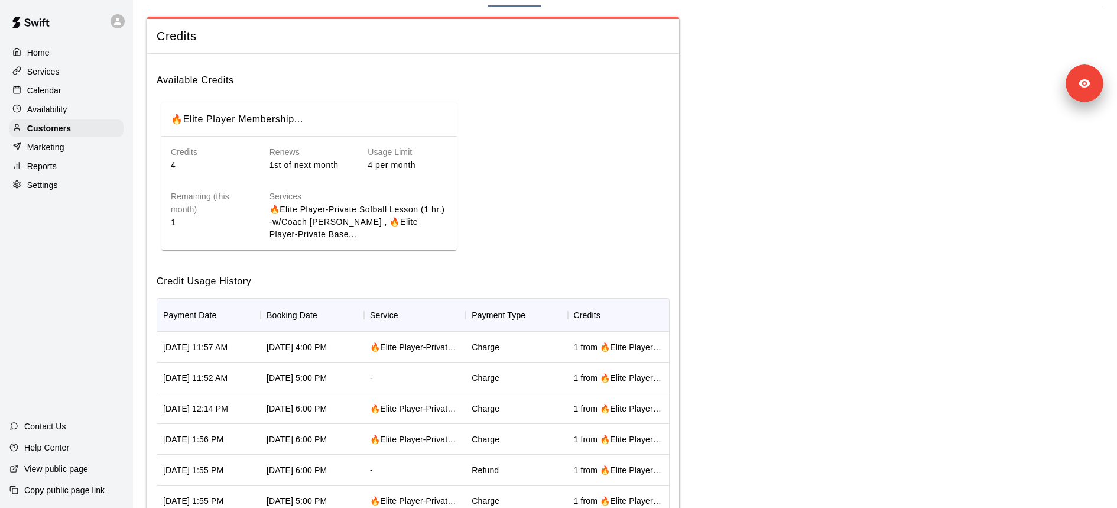
scroll to position [89, 0]
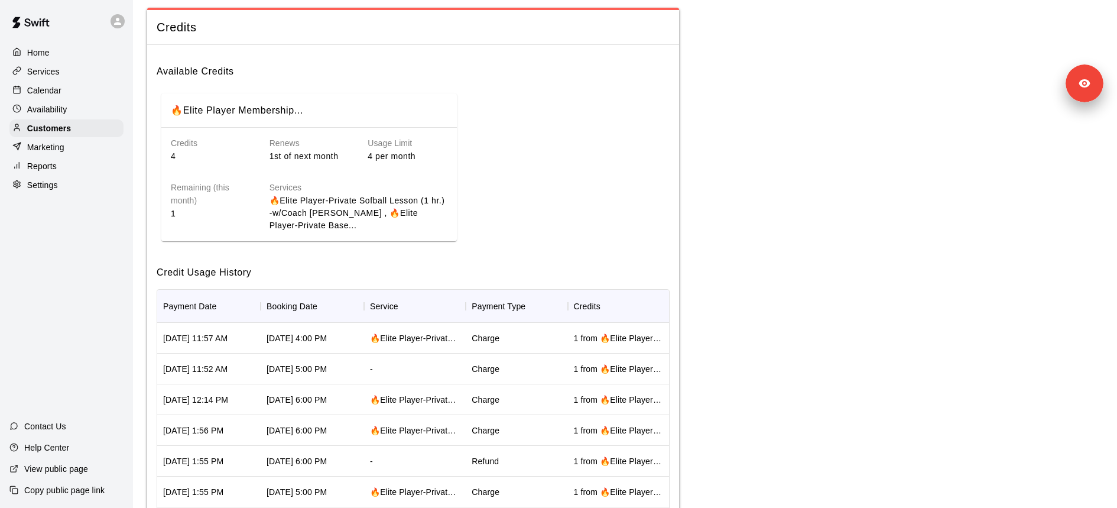
click at [444, 377] on div "-" at bounding box center [415, 368] width 102 height 31
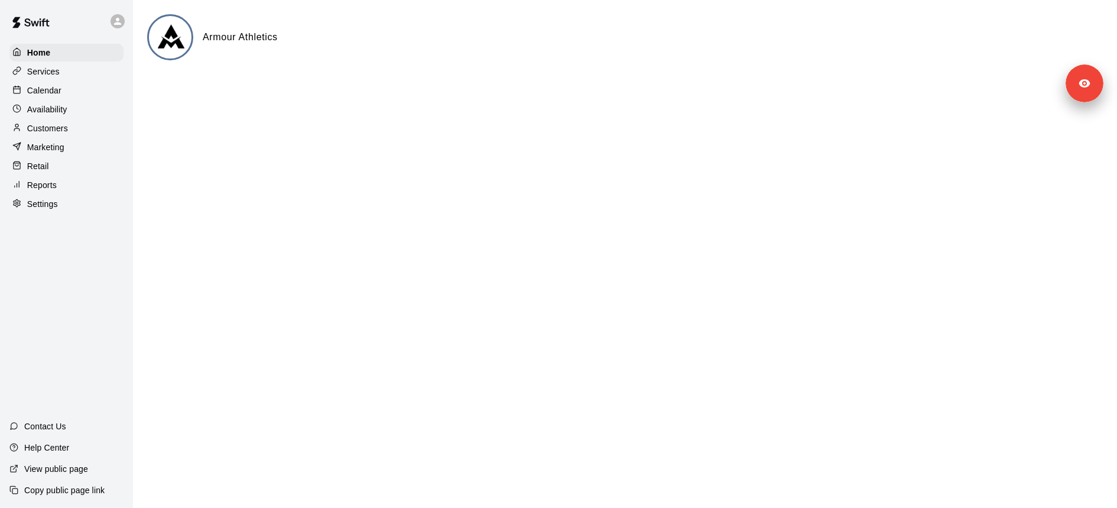
click at [58, 73] on p "Services" at bounding box center [43, 72] width 32 height 12
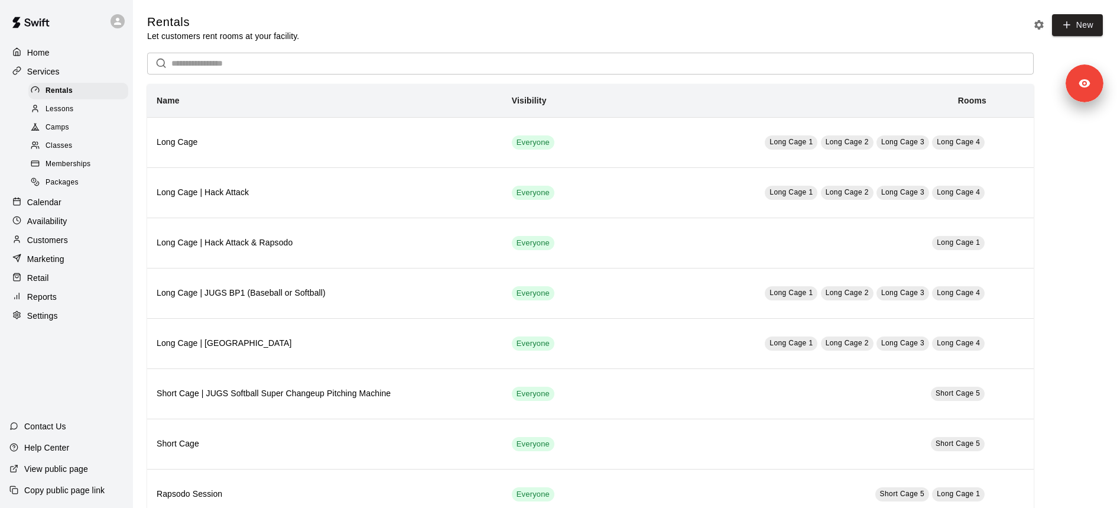
click at [88, 108] on div "Lessons" at bounding box center [78, 109] width 100 height 17
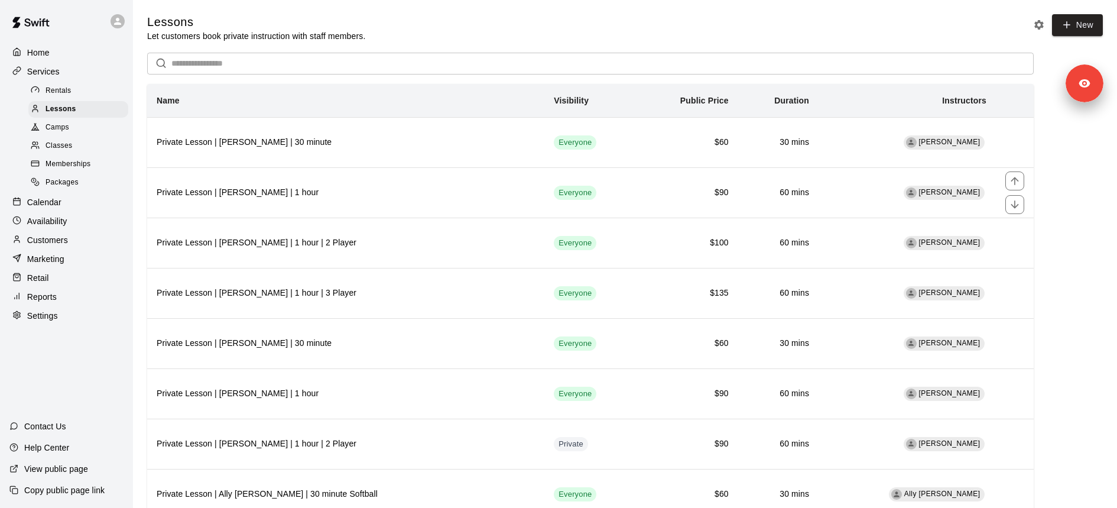
scroll to position [625, 0]
